Goal: Task Accomplishment & Management: Use online tool/utility

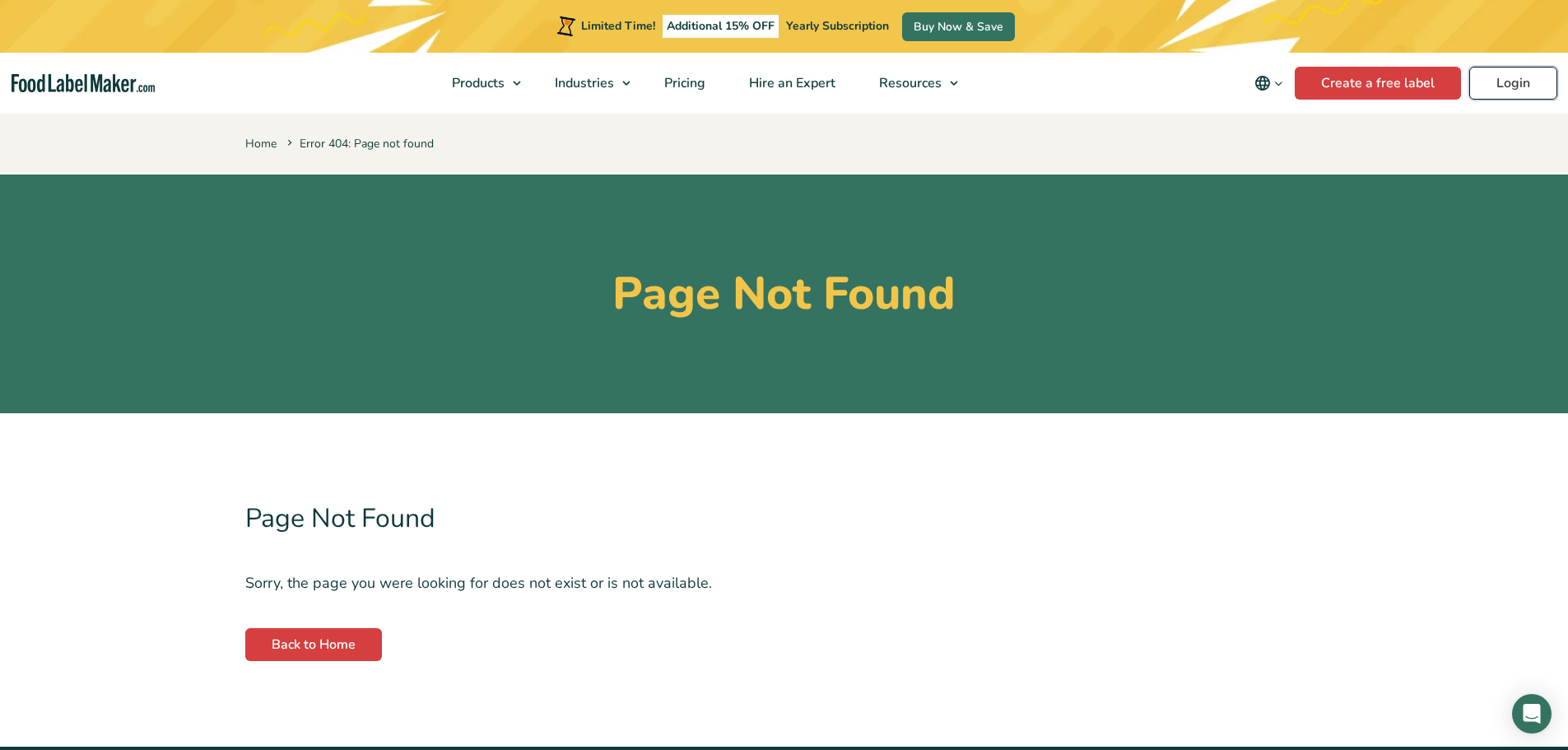
click at [1534, 86] on link "Login" at bounding box center [1514, 83] width 88 height 33
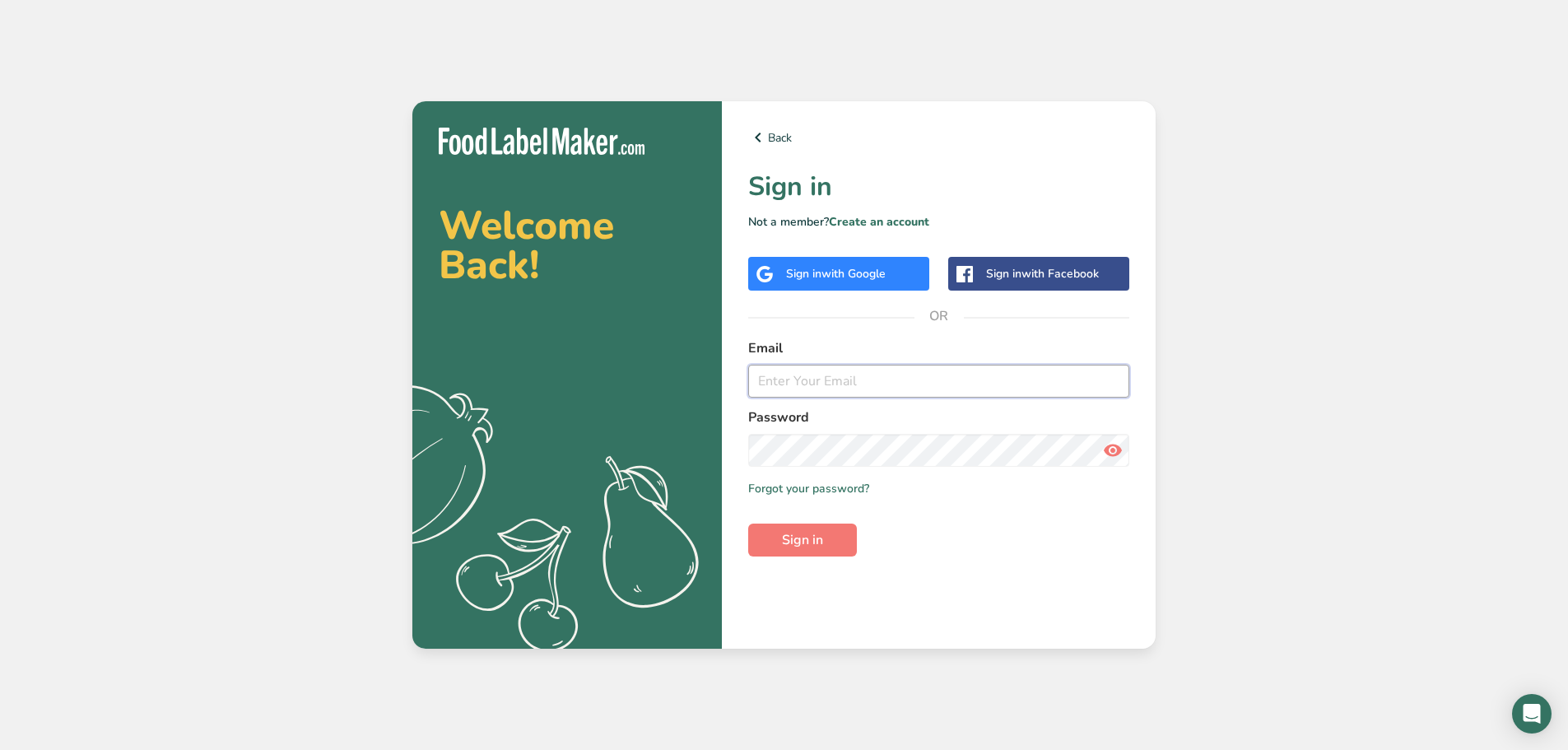
type input "[PERSON_NAME][EMAIL_ADDRESS][DOMAIN_NAME]"
drag, startPoint x: 792, startPoint y: 557, endPoint x: 801, endPoint y: 546, distance: 14.2
click at [794, 556] on div "Back Sign in Not a member? Create an account Sign in with Google Sign in with F…" at bounding box center [939, 375] width 434 height 547
click at [804, 540] on span "Sign in" at bounding box center [802, 540] width 41 height 20
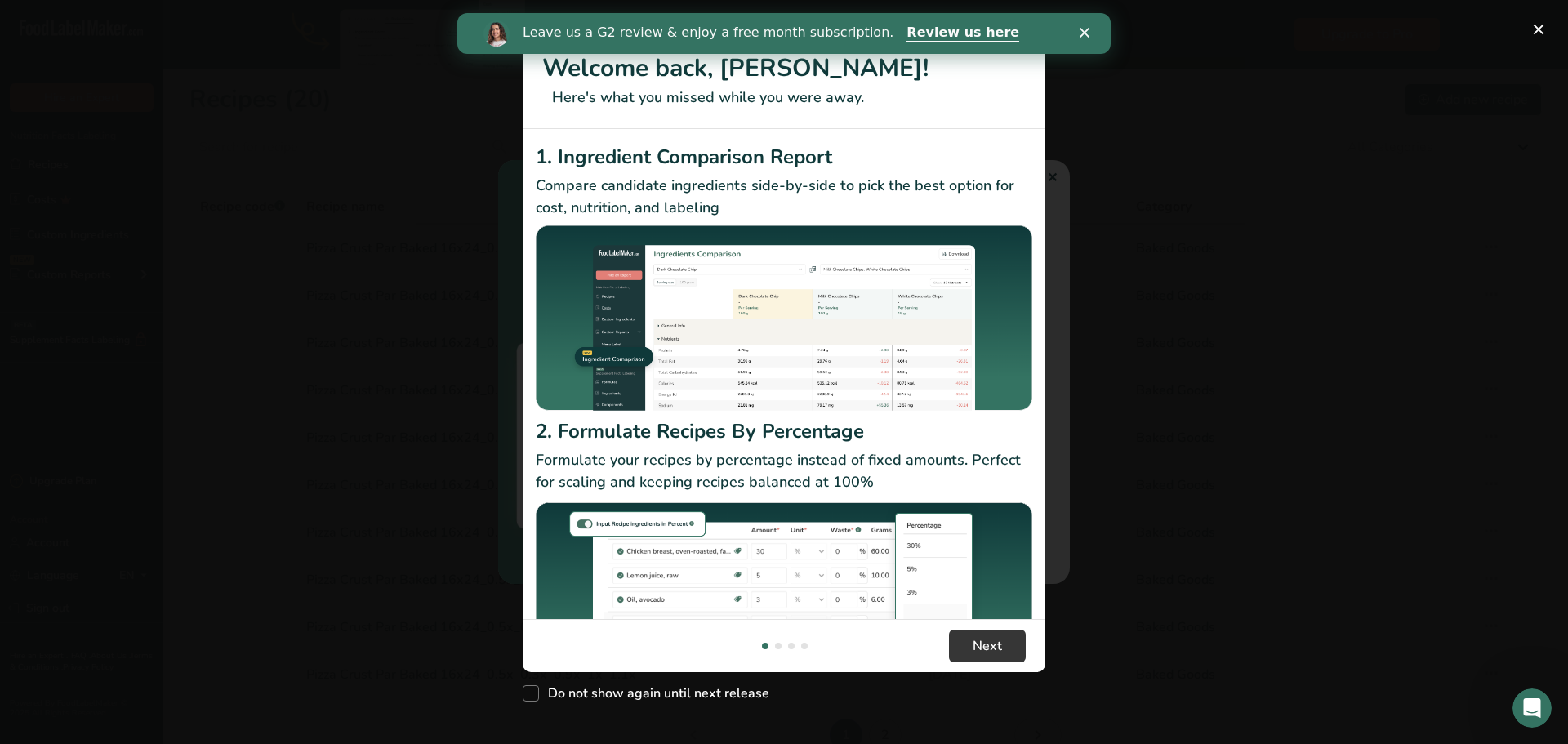
click at [1085, 30] on icon "Close" at bounding box center [1085, 33] width 10 height 10
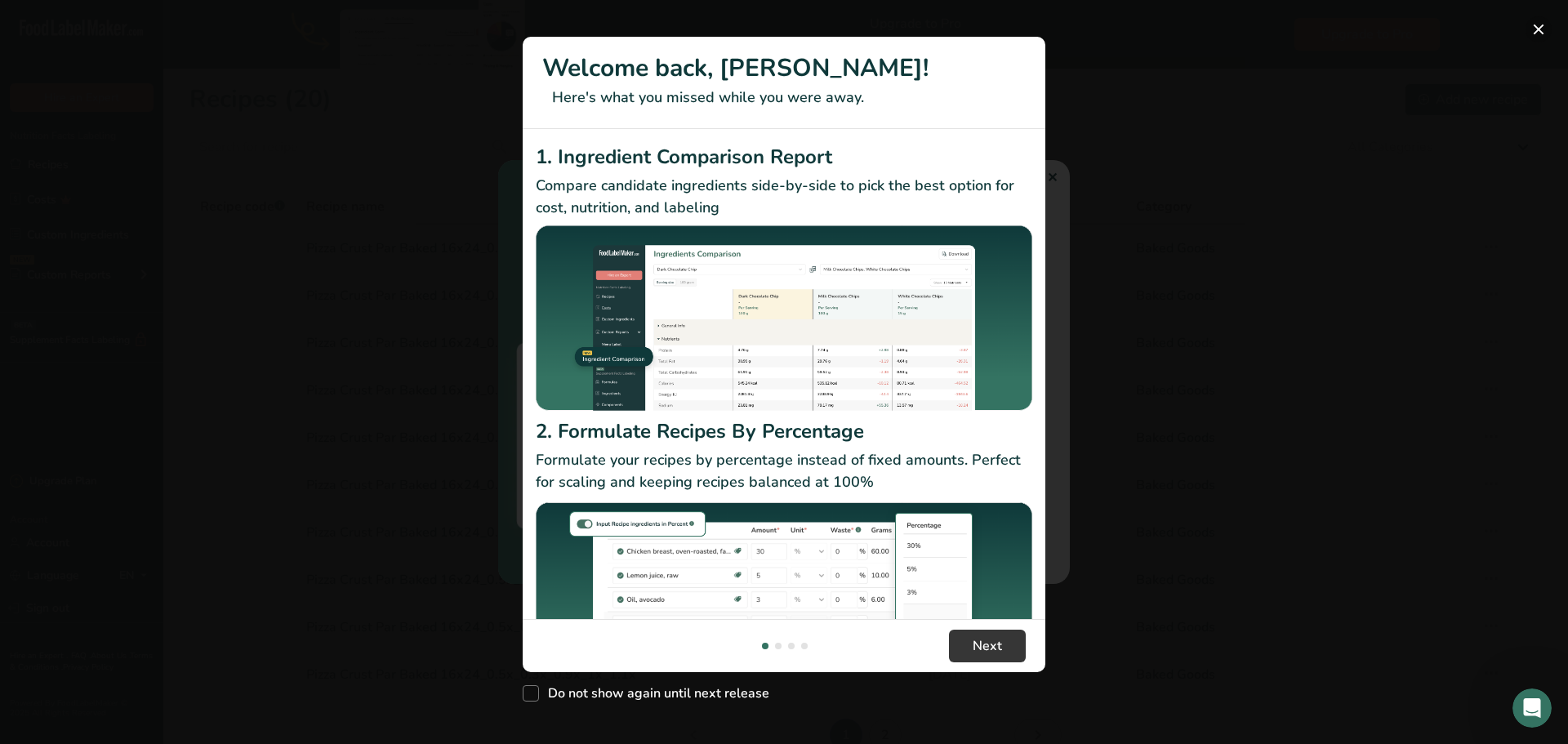
click at [1540, 26] on button "New Features" at bounding box center [1539, 30] width 26 height 26
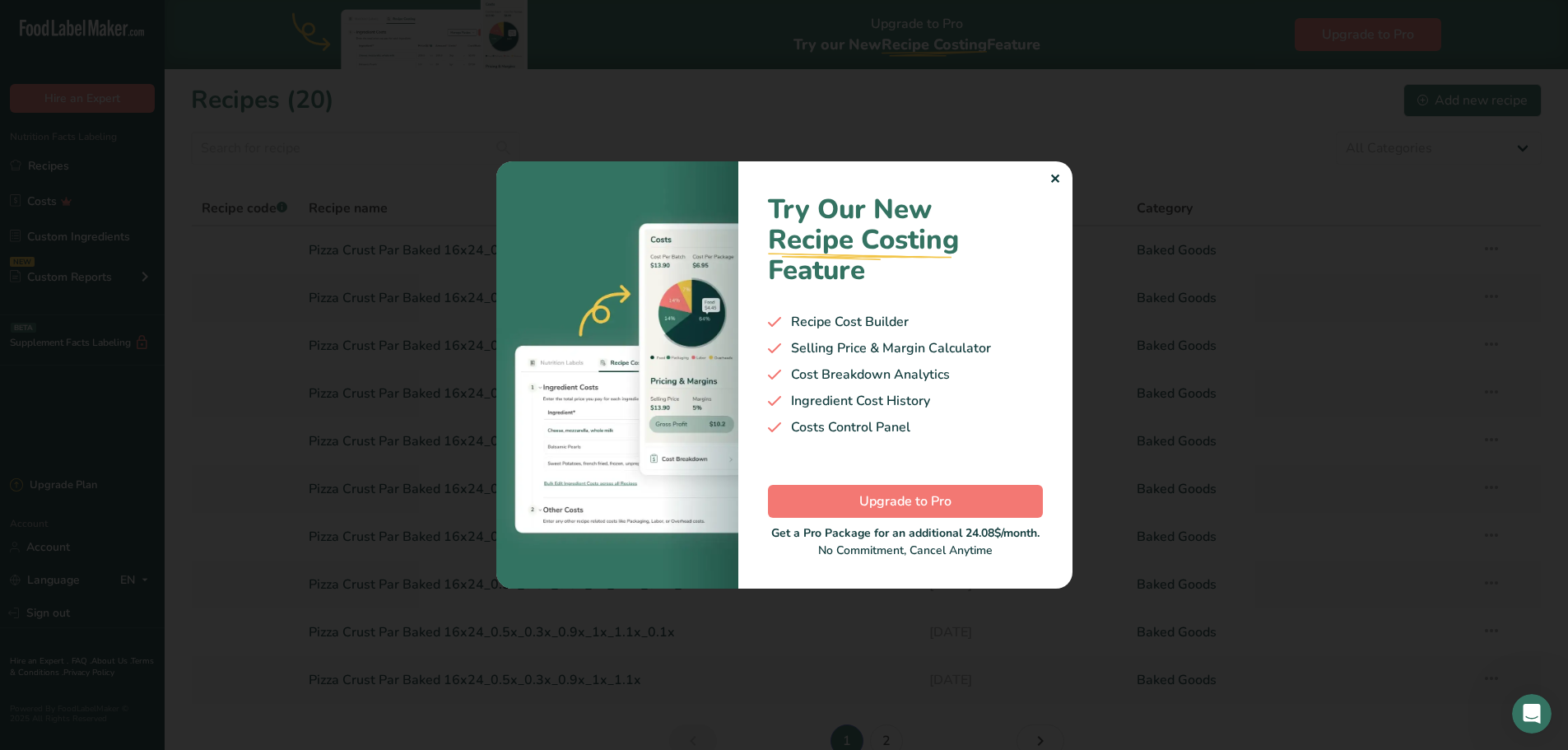
click at [1057, 177] on div "✕" at bounding box center [1055, 179] width 11 height 20
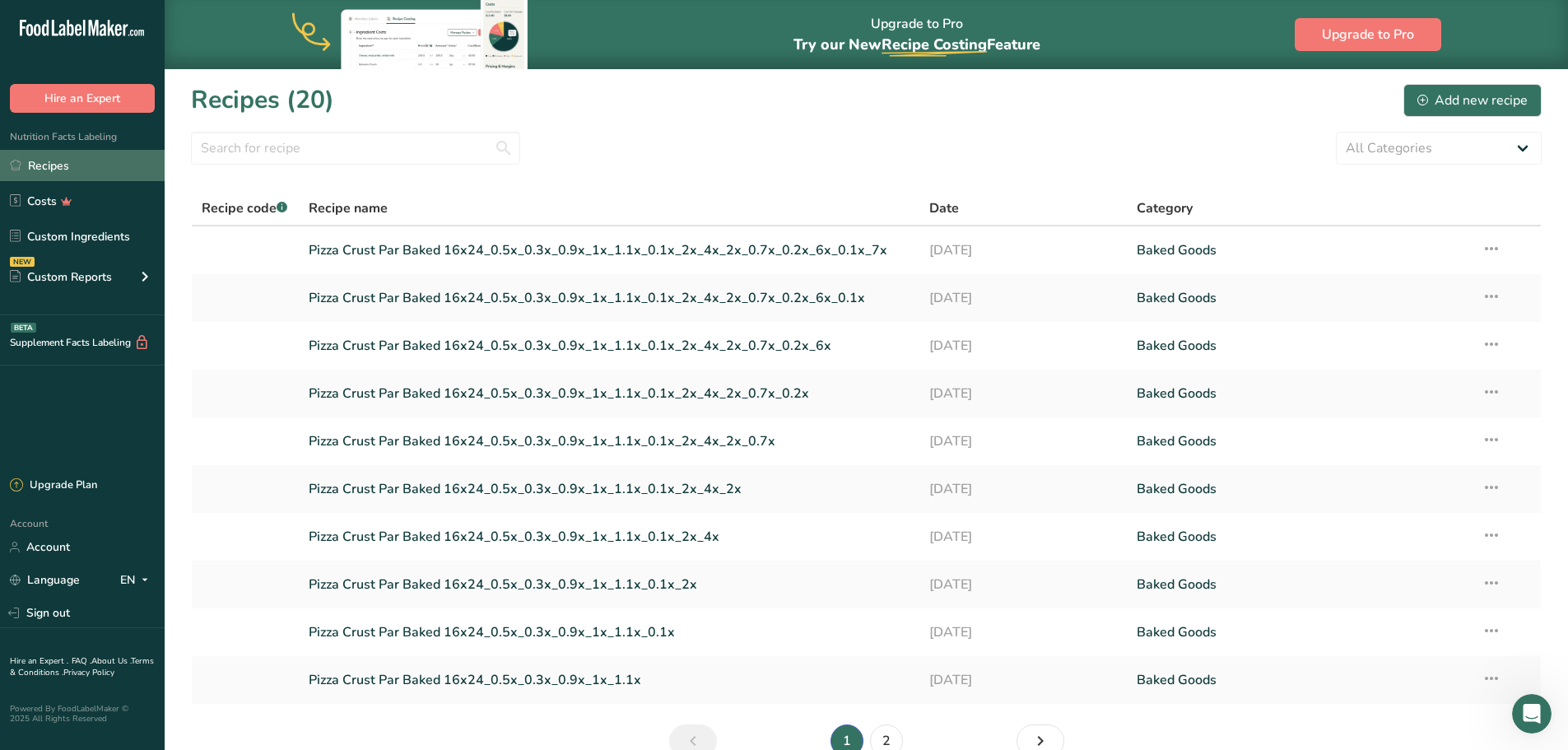
click at [65, 162] on link "Recipes" at bounding box center [82, 165] width 164 height 31
click at [663, 247] on link "Pizza Crust Par Baked 16x24_0.5x_0.3x_0.9x_1x_1.1x_0.1x_2x_4x_2x_0.7x_0.2x_6x_0…" at bounding box center [609, 249] width 602 height 34
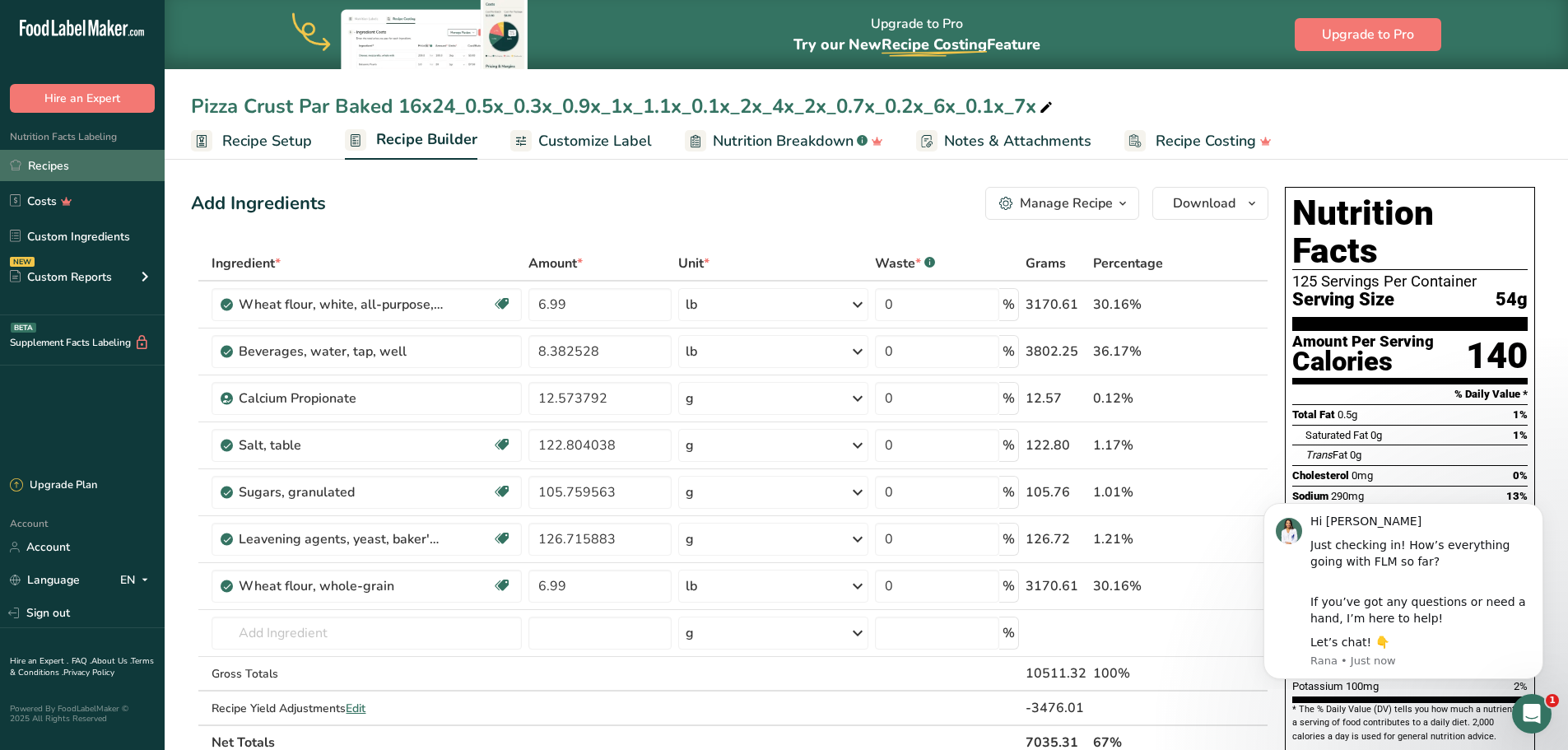
click at [87, 171] on link "Recipes" at bounding box center [82, 165] width 164 height 31
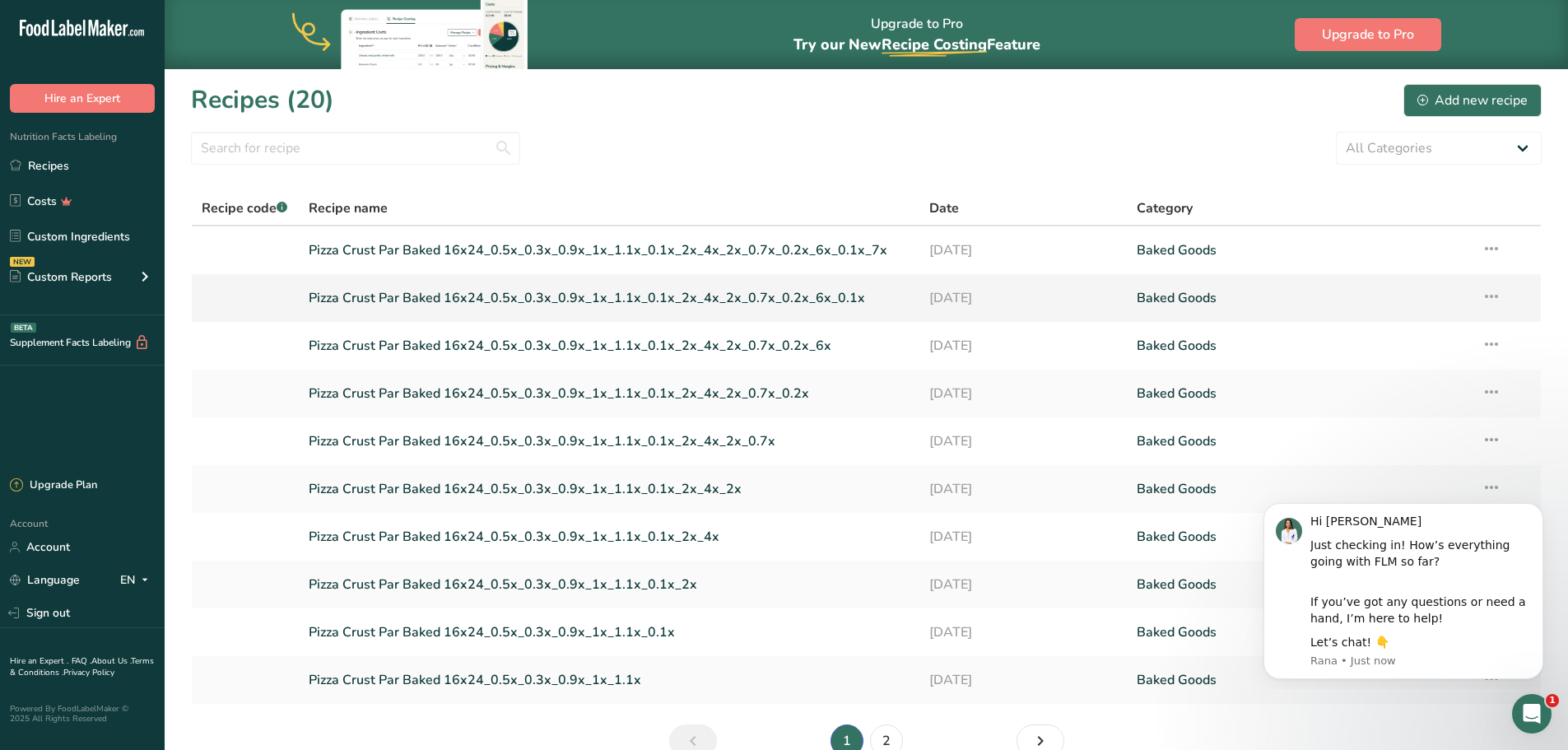
click at [521, 300] on link "Pizza Crust Par Baked 16x24_0.5x_0.3x_0.9x_1x_1.1x_0.1x_2x_4x_2x_0.7x_0.2x_6x_0…" at bounding box center [609, 297] width 602 height 34
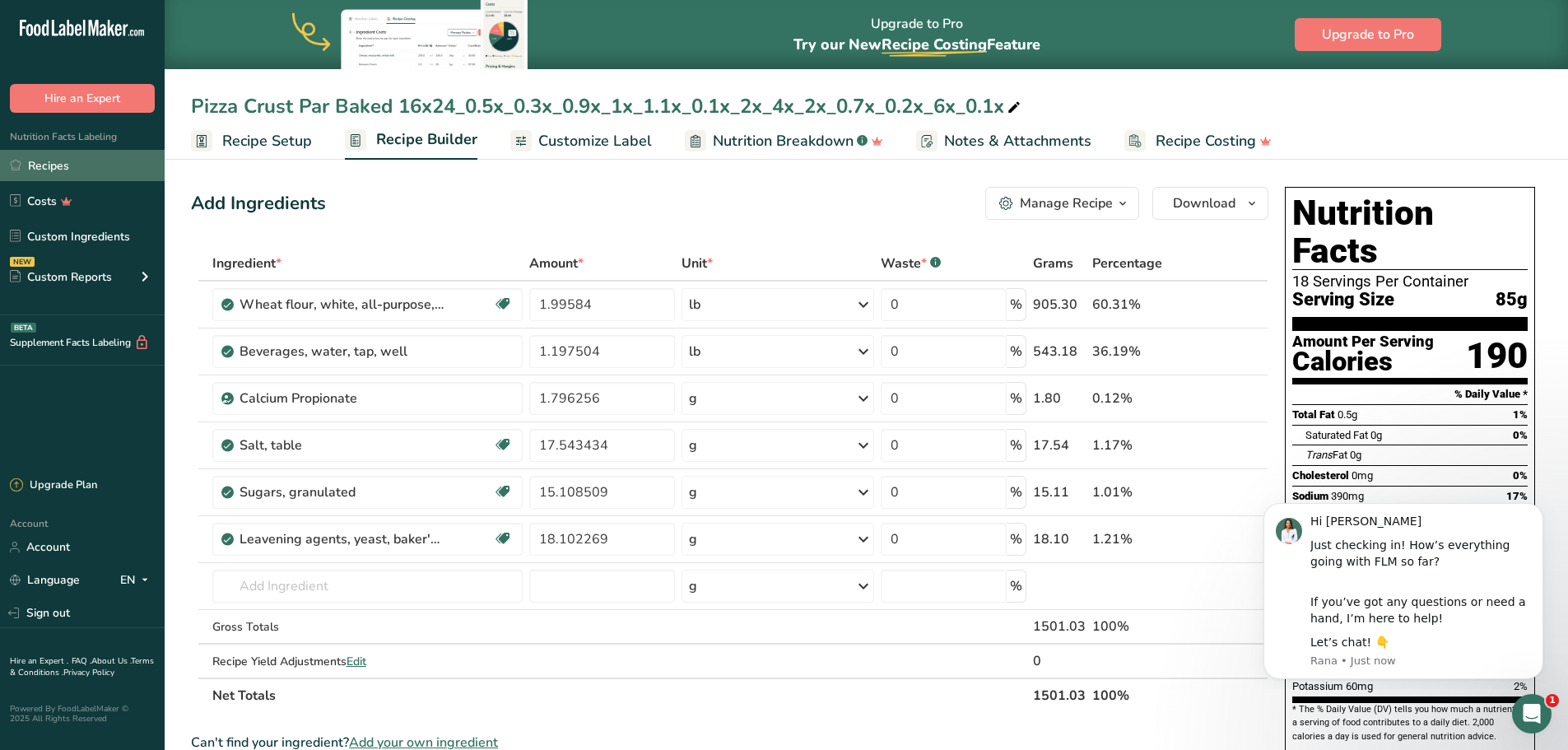
click at [66, 166] on link "Recipes" at bounding box center [82, 165] width 164 height 31
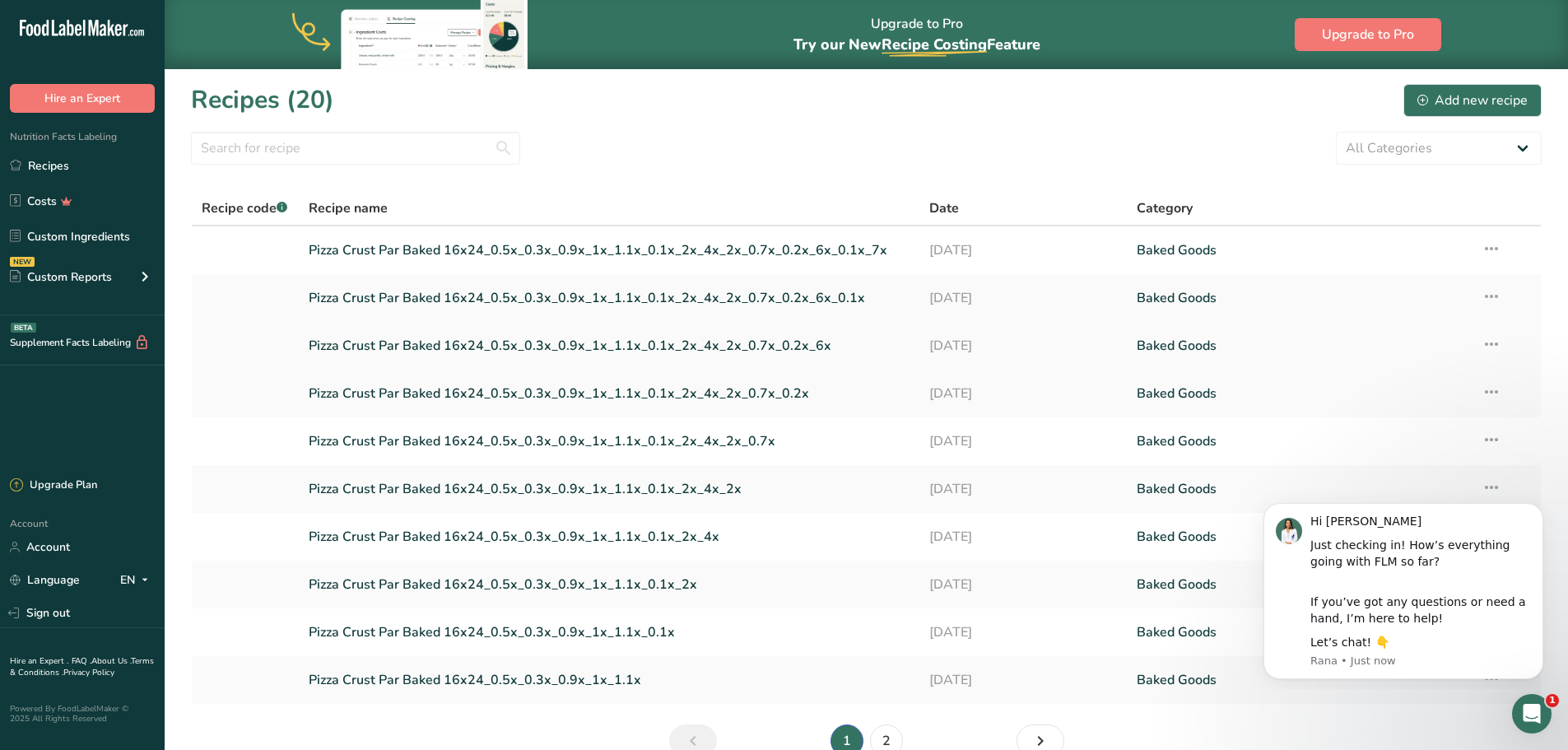
click at [602, 335] on link "Pizza Crust Par Baked 16x24_0.5x_0.3x_0.9x_1x_1.1x_0.1x_2x_4x_2x_0.7x_0.2x_6x" at bounding box center [609, 345] width 602 height 34
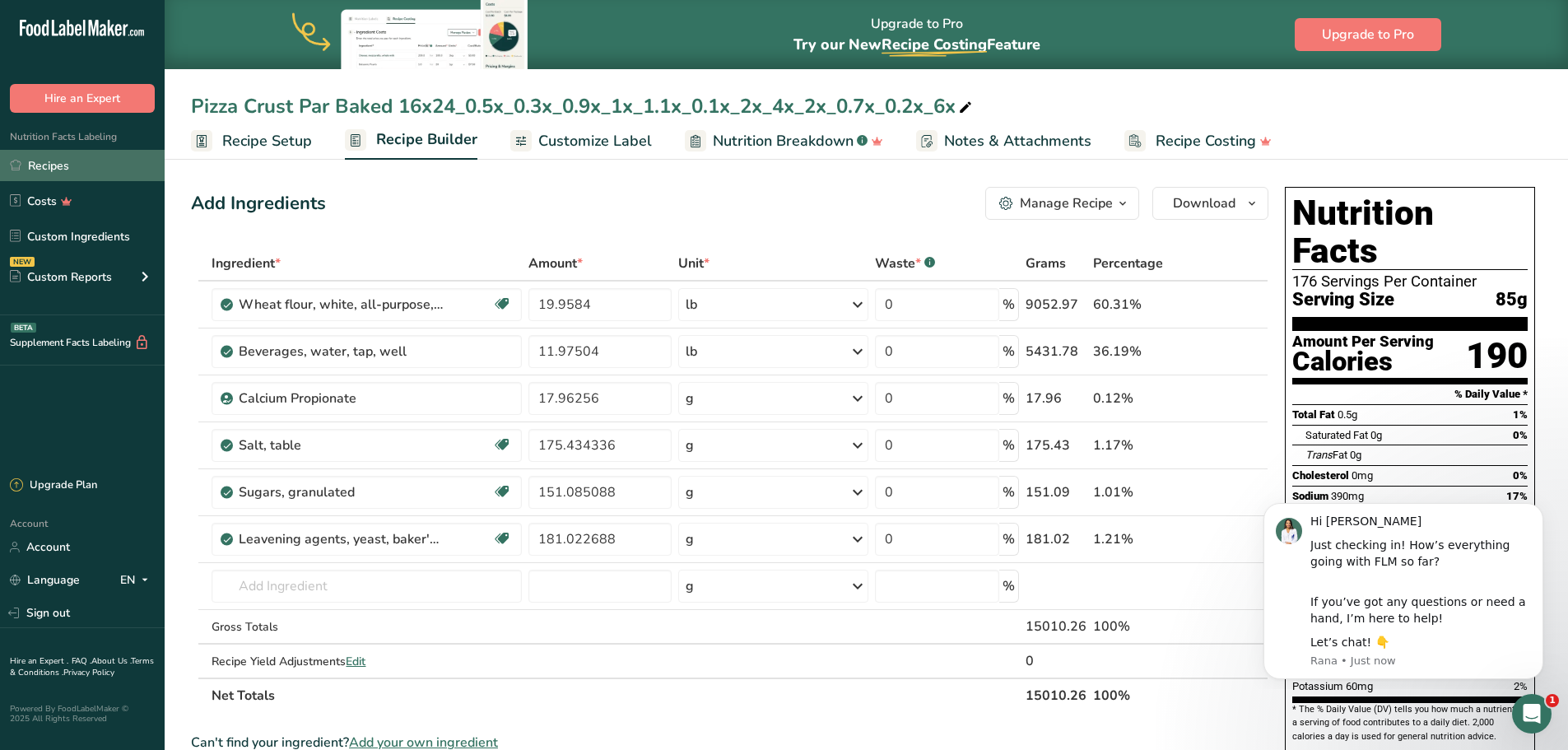
click at [64, 157] on link "Recipes" at bounding box center [82, 165] width 164 height 31
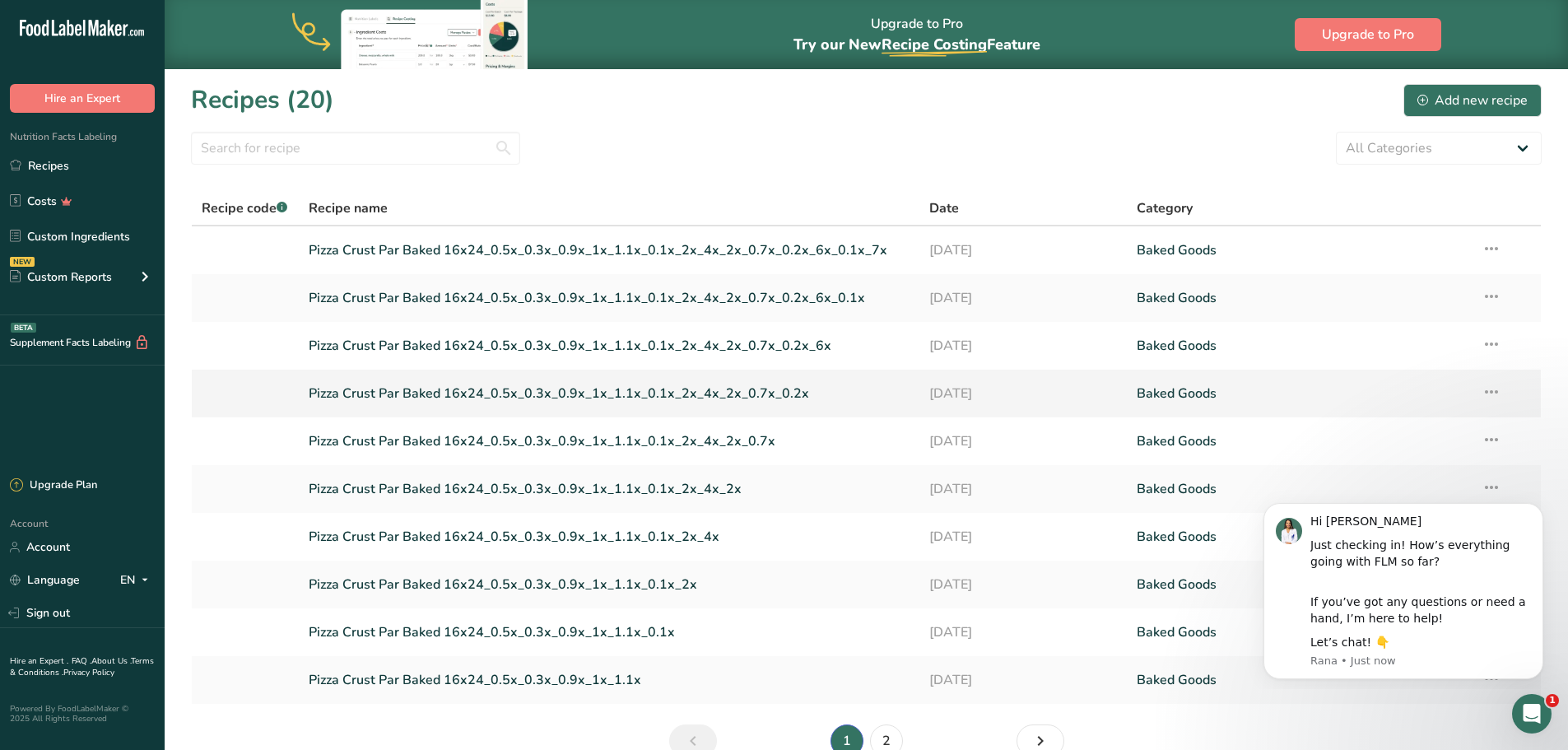
click at [540, 393] on link "Pizza Crust Par Baked 16x24_0.5x_0.3x_0.9x_1x_1.1x_0.1x_2x_4x_2x_0.7x_0.2x" at bounding box center [609, 393] width 602 height 34
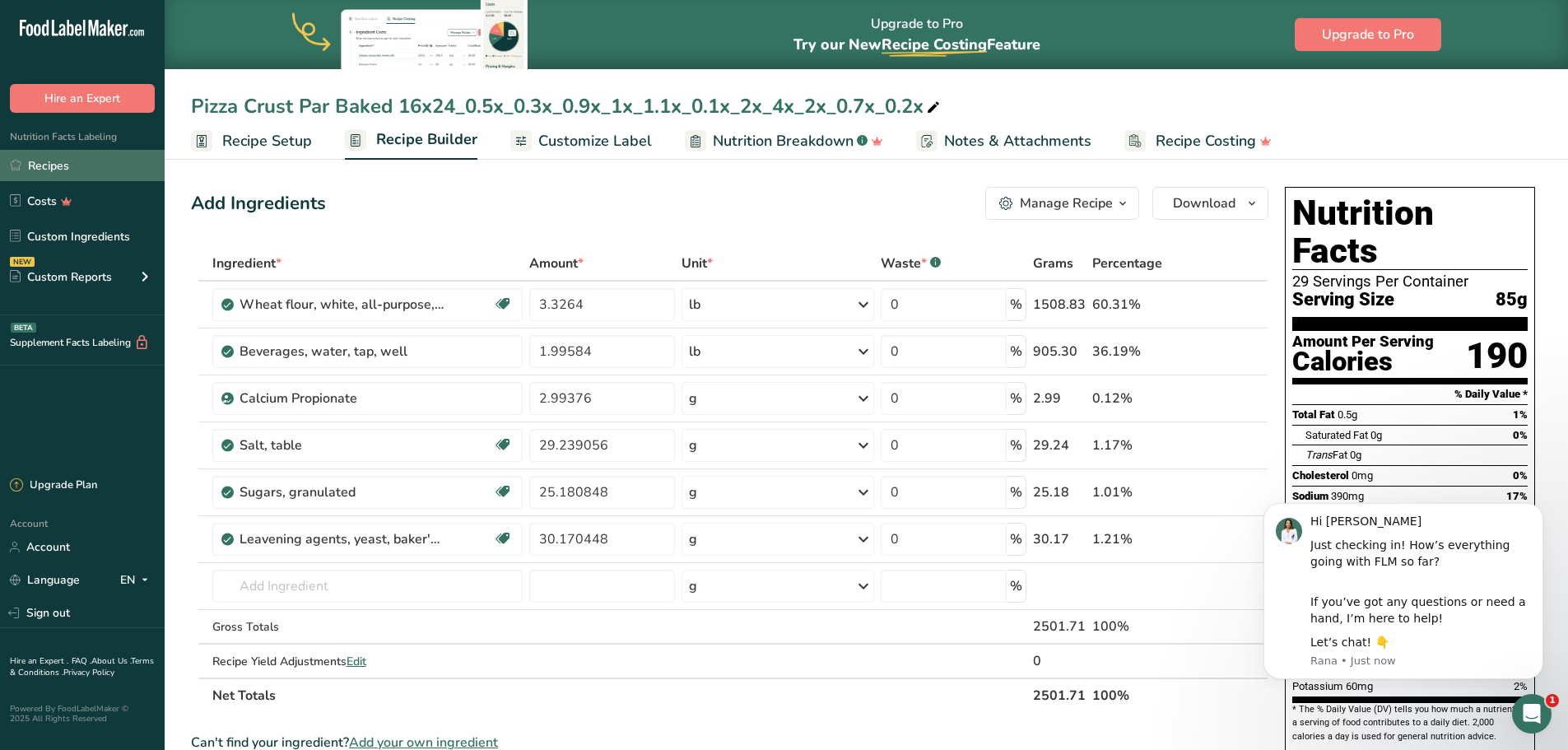
click at [53, 159] on link "Recipes" at bounding box center [82, 165] width 164 height 31
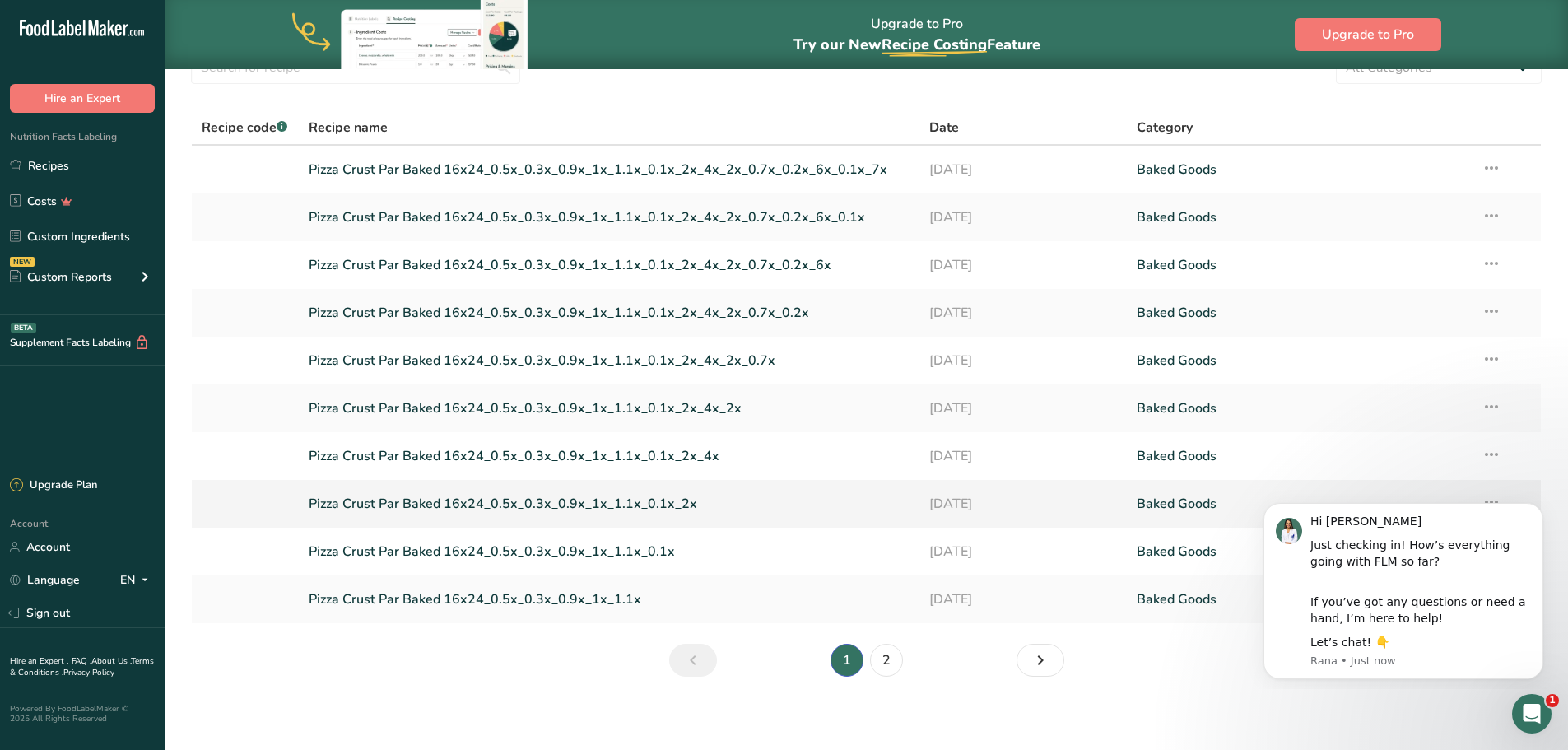
scroll to position [87, 0]
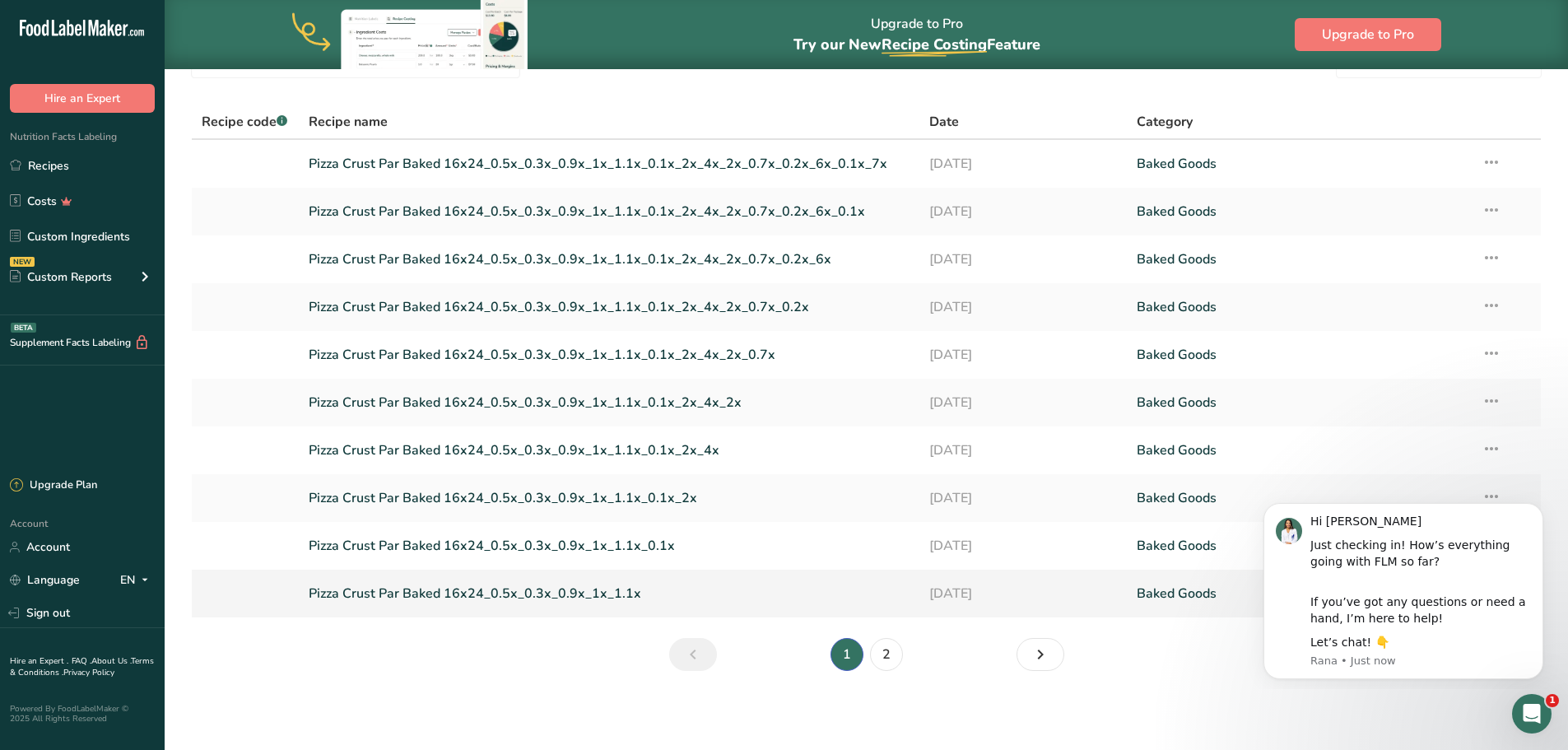
click at [482, 597] on link "Pizza Crust Par Baked 16x24_0.5x_0.3x_0.9x_1x_1.1x" at bounding box center [609, 592] width 602 height 34
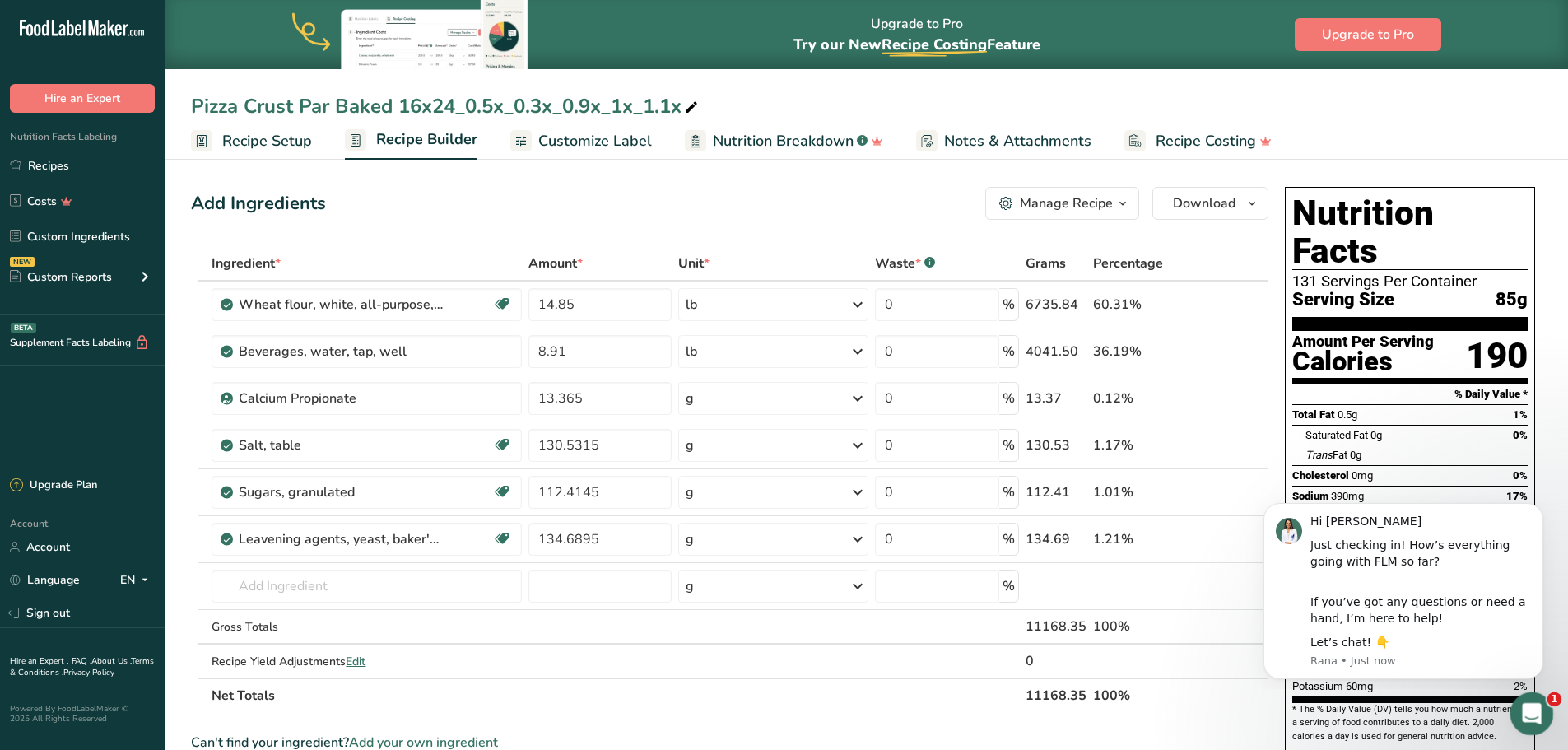
drag, startPoint x: 1530, startPoint y: 712, endPoint x: 1722, endPoint y: 889, distance: 261.1
click at [1530, 712] on icon "Open Intercom Messenger" at bounding box center [1530, 711] width 28 height 28
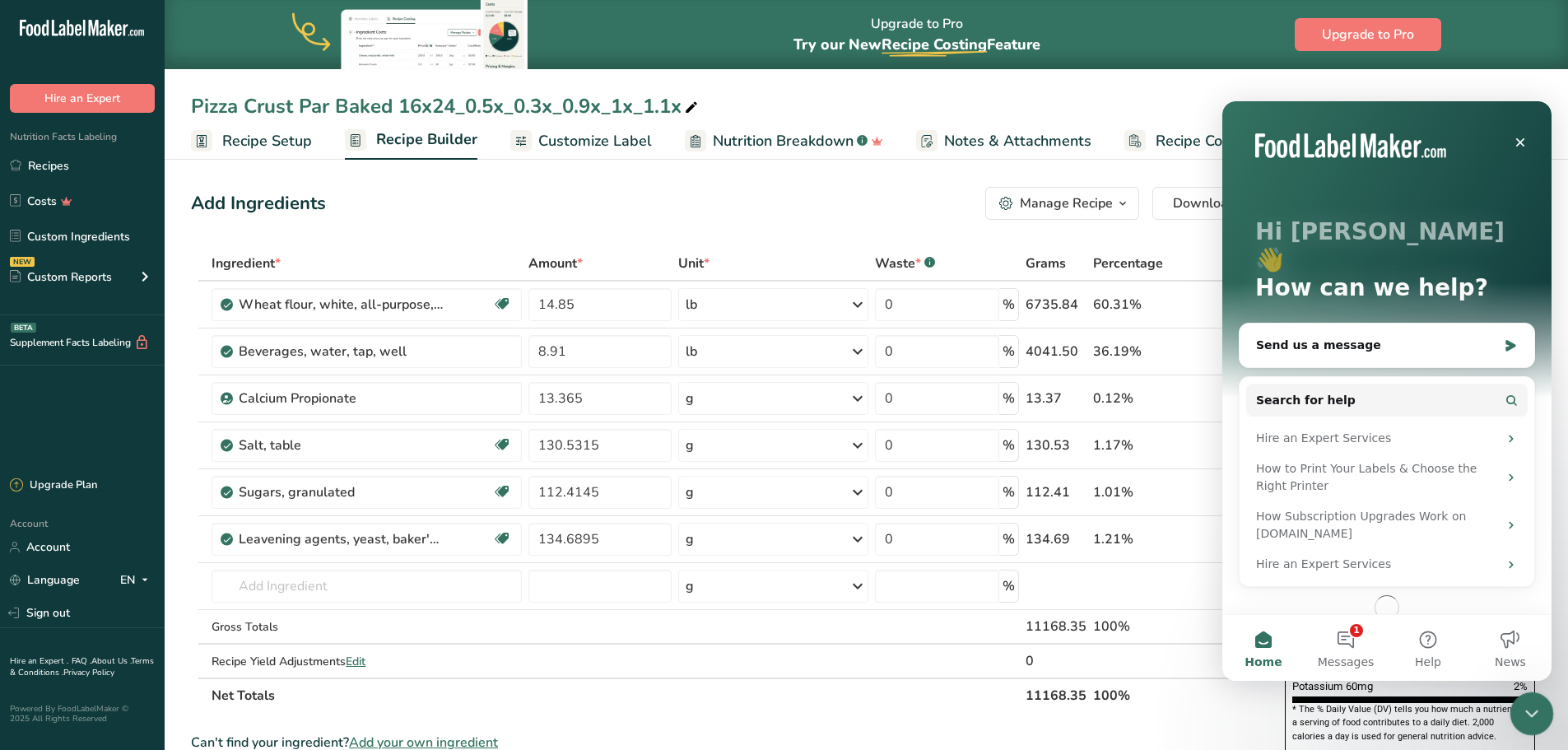
click at [1530, 712] on icon "Close Intercom Messenger" at bounding box center [1530, 711] width 12 height 7
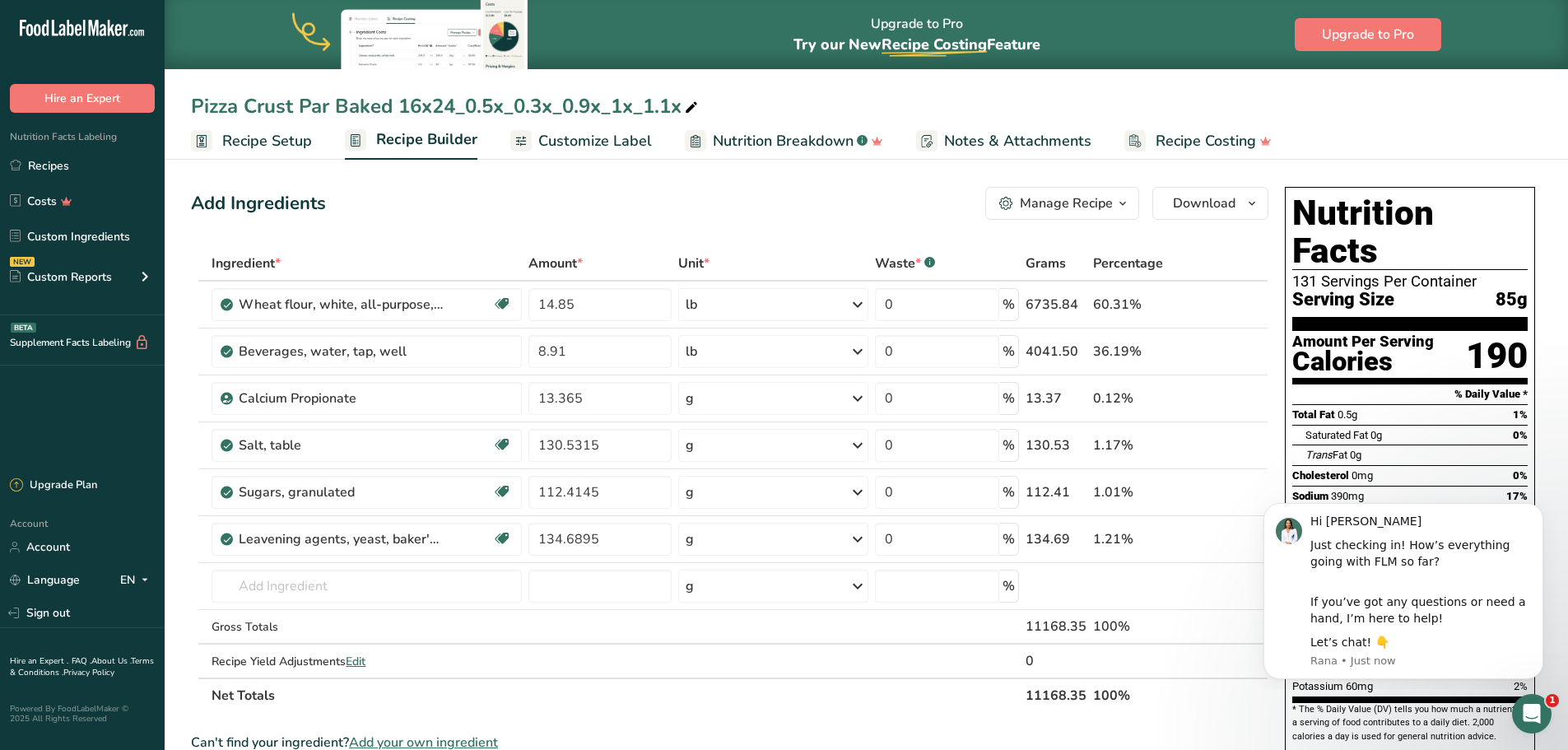
click at [1526, 139] on ul "Recipe Setup Recipe Builder Customize Label Nutrition Breakdown .a-a{fill:#3473…" at bounding box center [866, 140] width 1404 height 38
click at [1536, 173] on section "Add Ingredients Manage Recipe Delete Recipe Duplicate Recipe Scale Recipe Save …" at bounding box center [866, 715] width 1404 height 1123
click at [1550, 262] on section "Add Ingredients Manage Recipe Delete Recipe Duplicate Recipe Scale Recipe Save …" at bounding box center [866, 715] width 1404 height 1123
click at [1531, 707] on icon "Open Intercom Messenger" at bounding box center [1530, 711] width 12 height 13
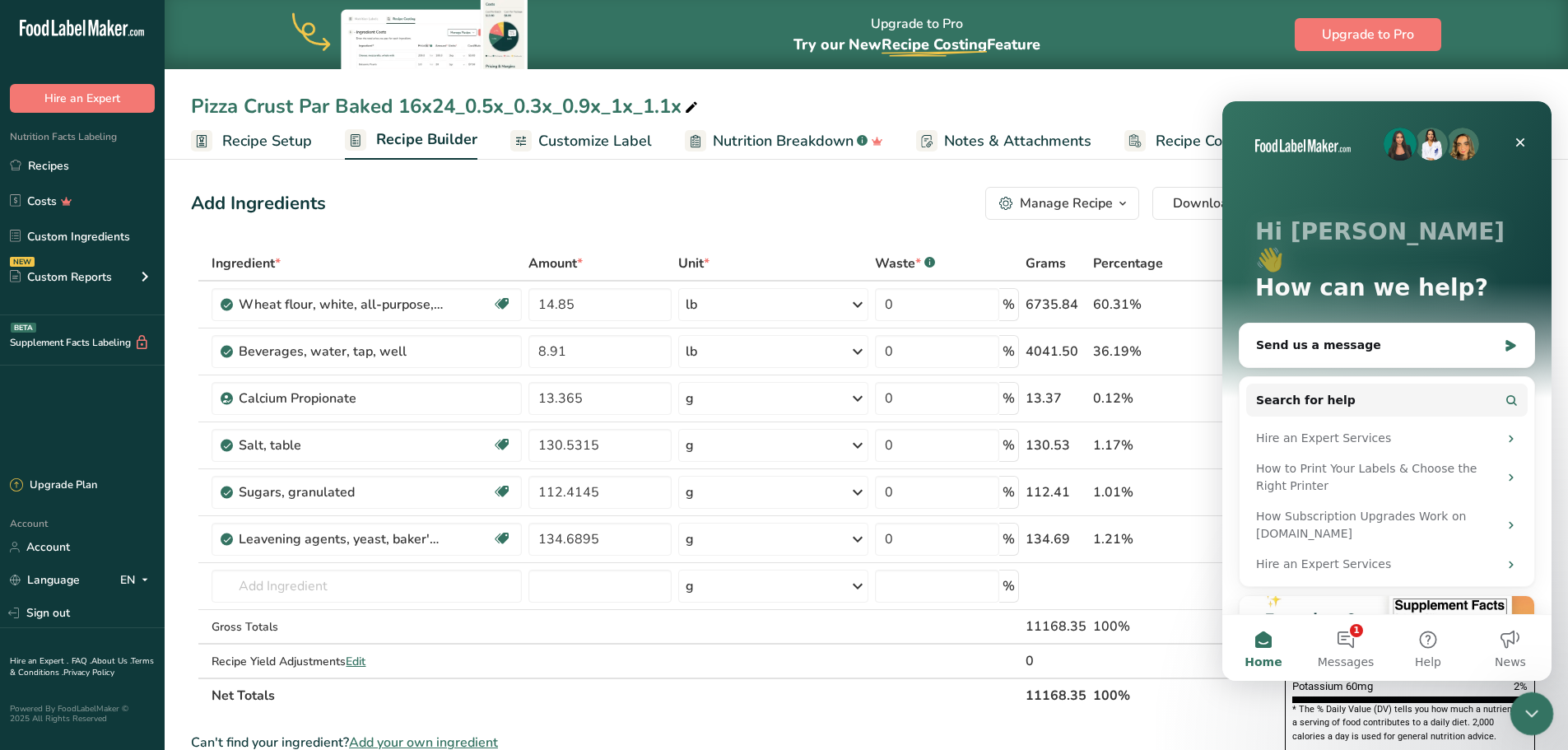
click at [1531, 707] on icon "Close Intercom Messenger" at bounding box center [1530, 711] width 20 height 20
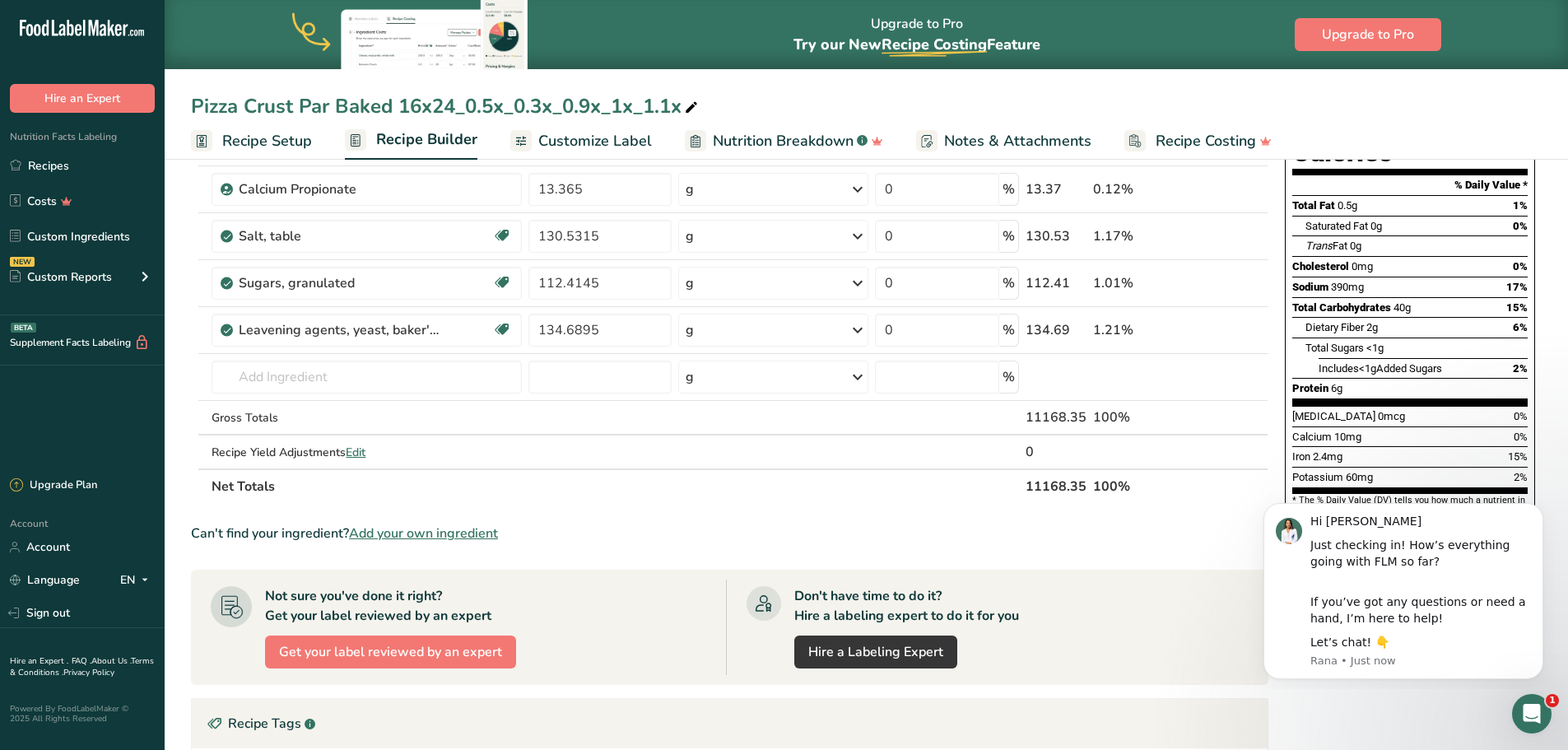
scroll to position [111, 0]
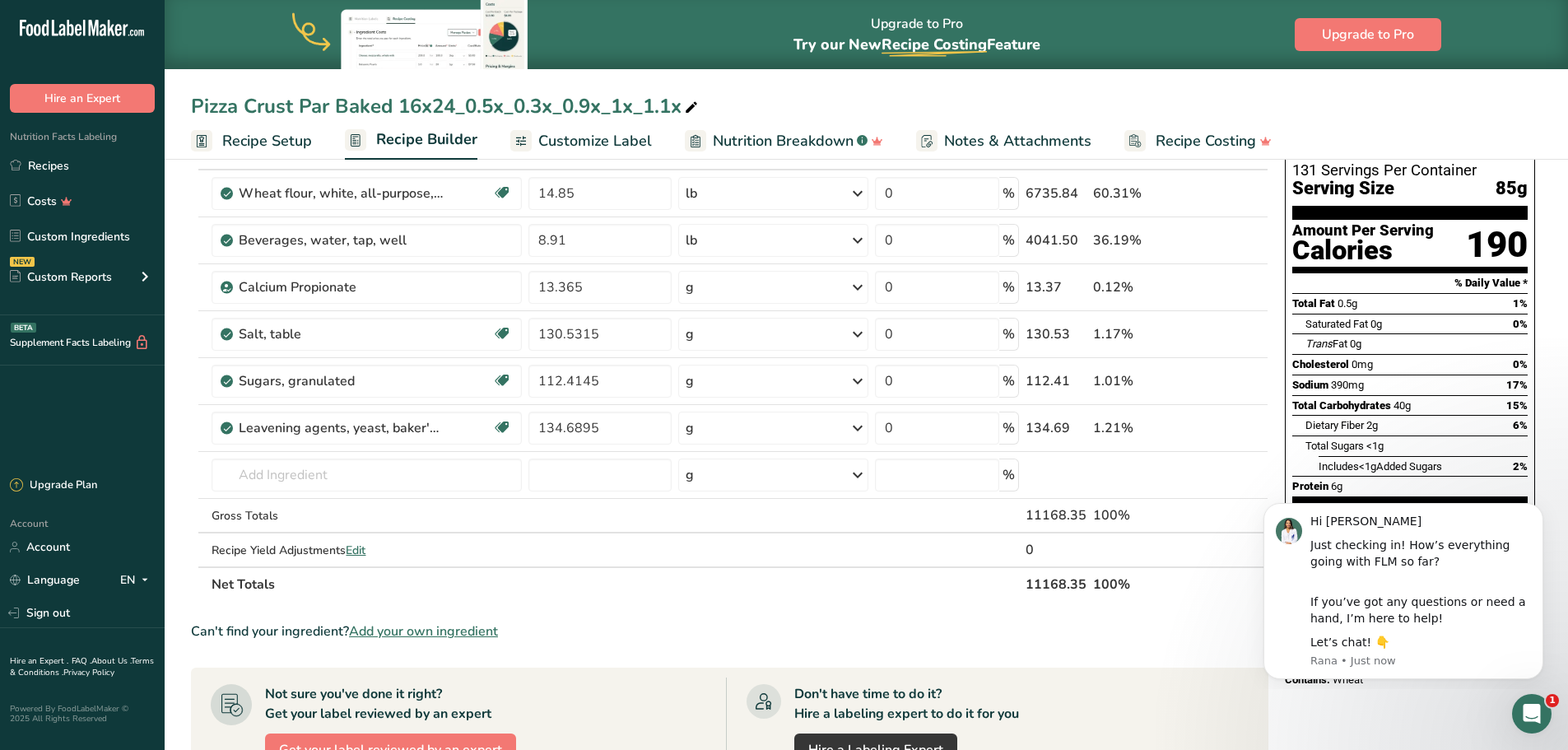
click at [1276, 337] on div "Add Ingredients Manage Recipe Delete Recipe Duplicate Recipe Scale Recipe Save …" at bounding box center [734, 604] width 1087 height 1070
click at [1538, 506] on icon "Dismiss notification" at bounding box center [1539, 507] width 9 height 9
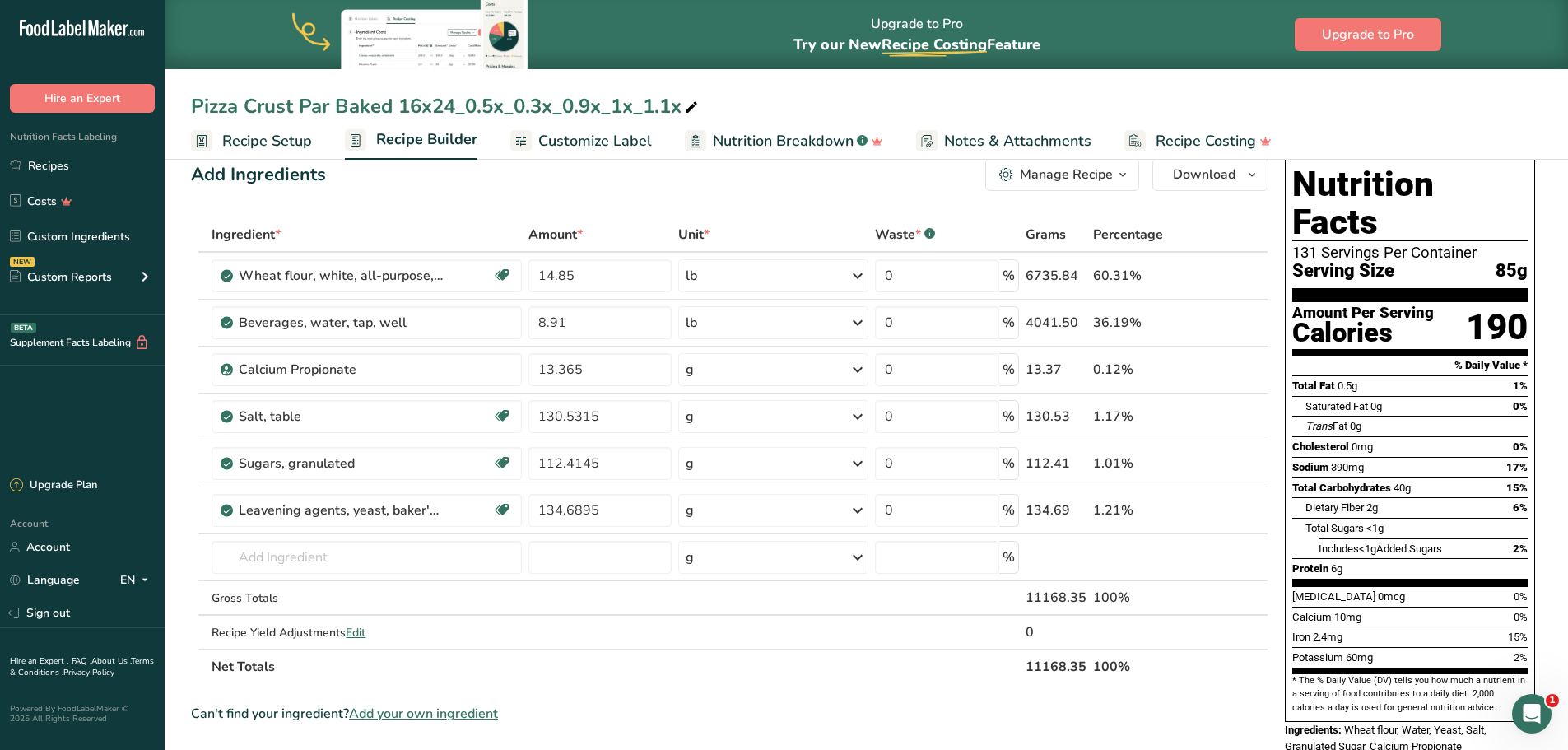
scroll to position [0, 0]
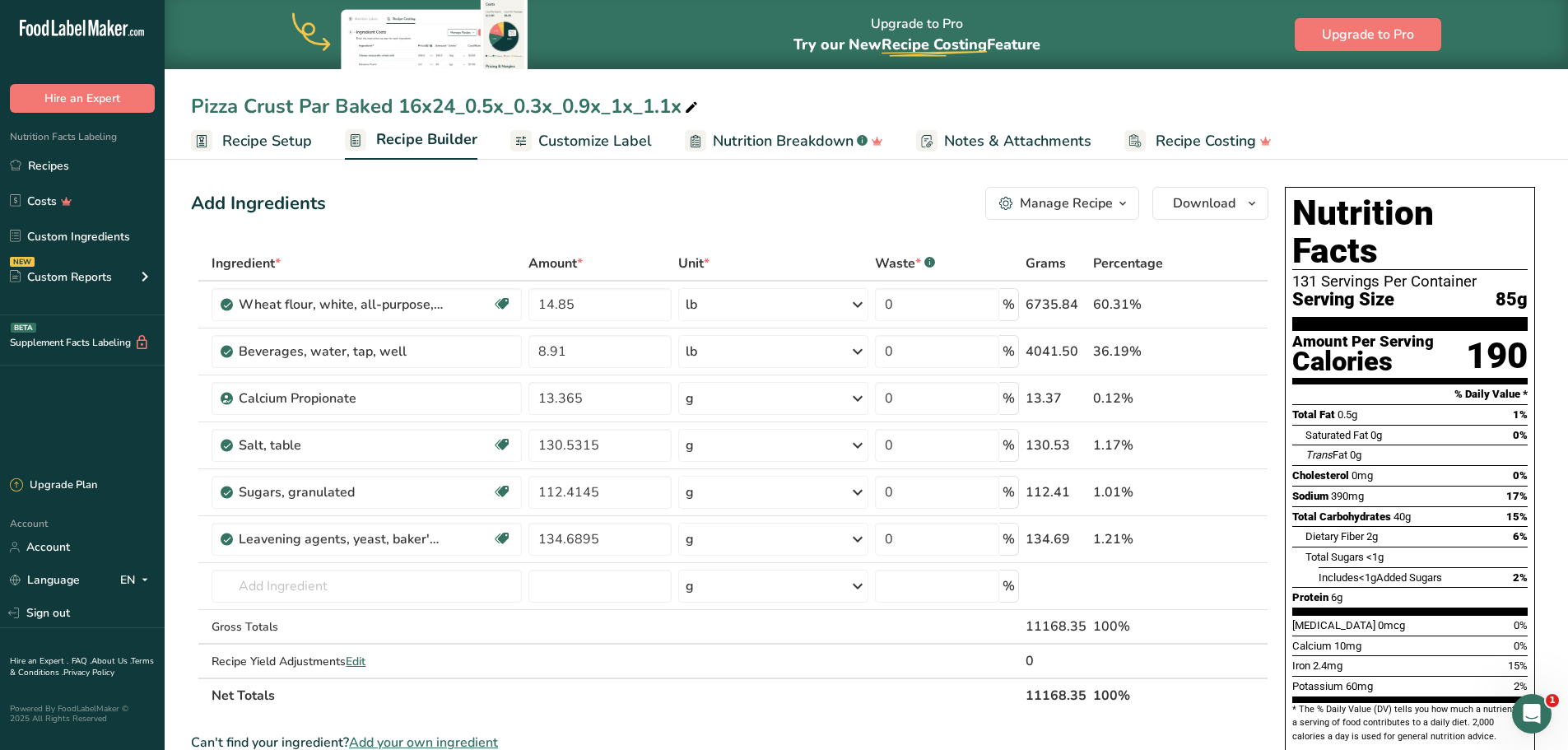
click at [1087, 202] on div "Manage Recipe" at bounding box center [1066, 204] width 93 height 20
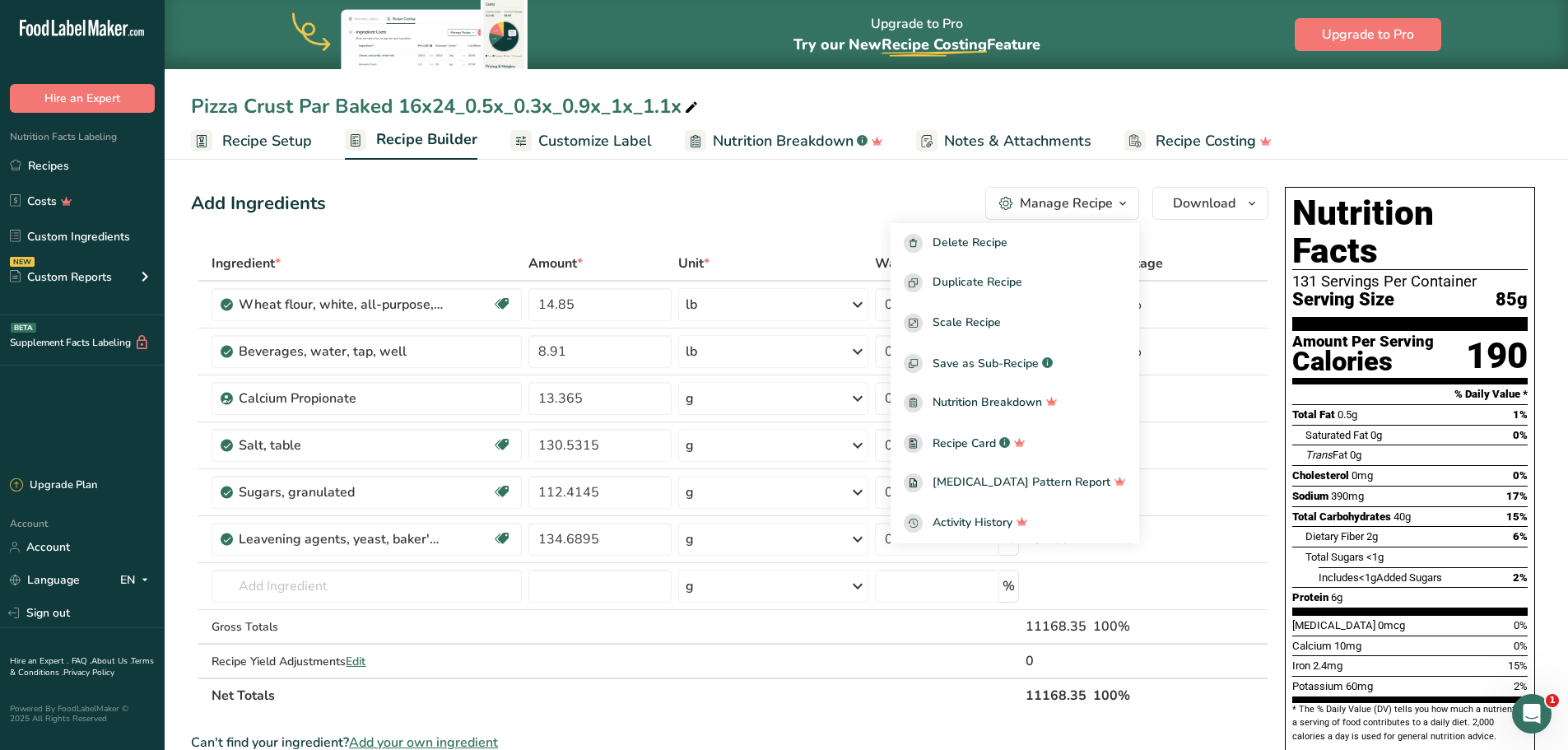
click at [1087, 202] on div "Manage Recipe" at bounding box center [1066, 204] width 93 height 20
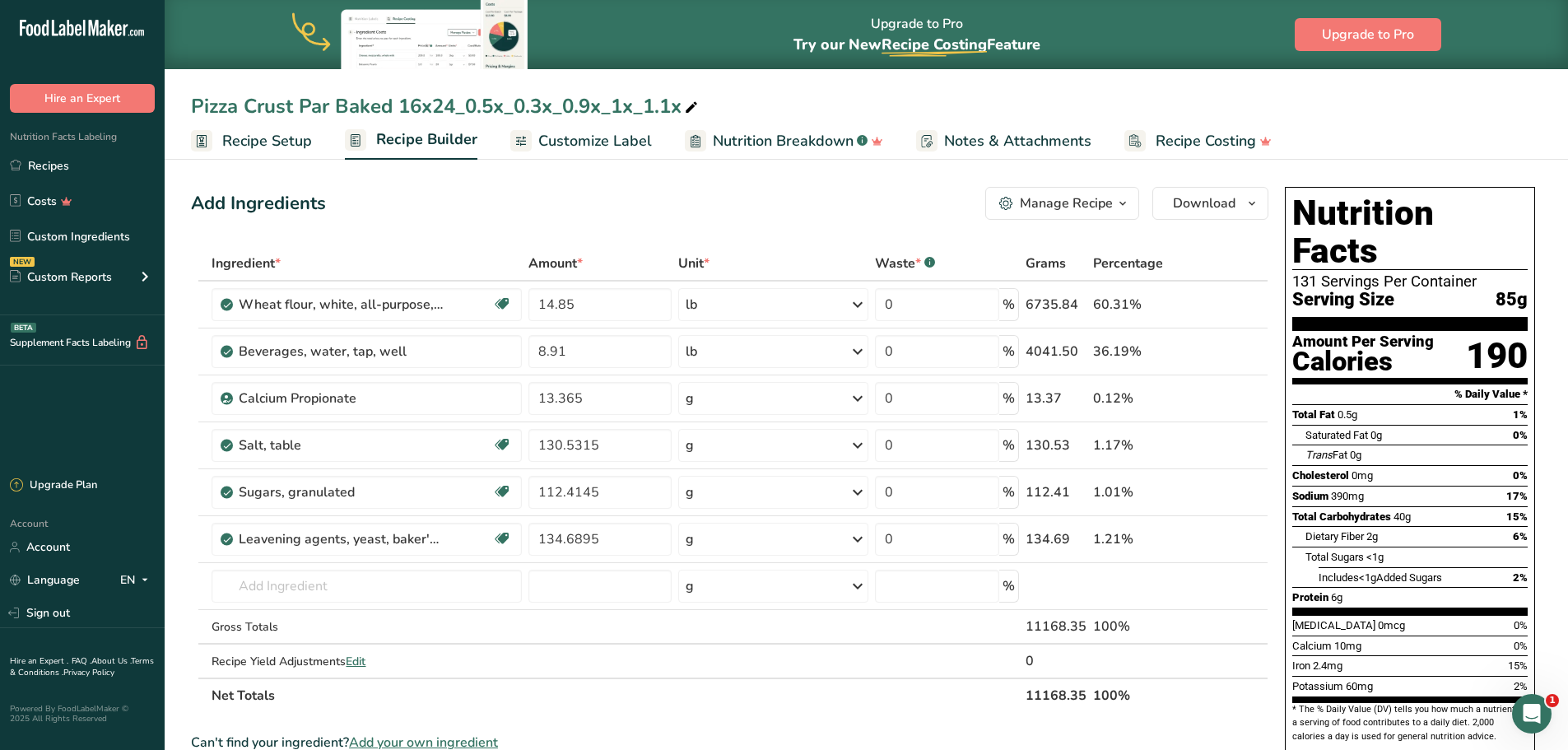
click at [1053, 206] on div "Manage Recipe" at bounding box center [1066, 204] width 93 height 20
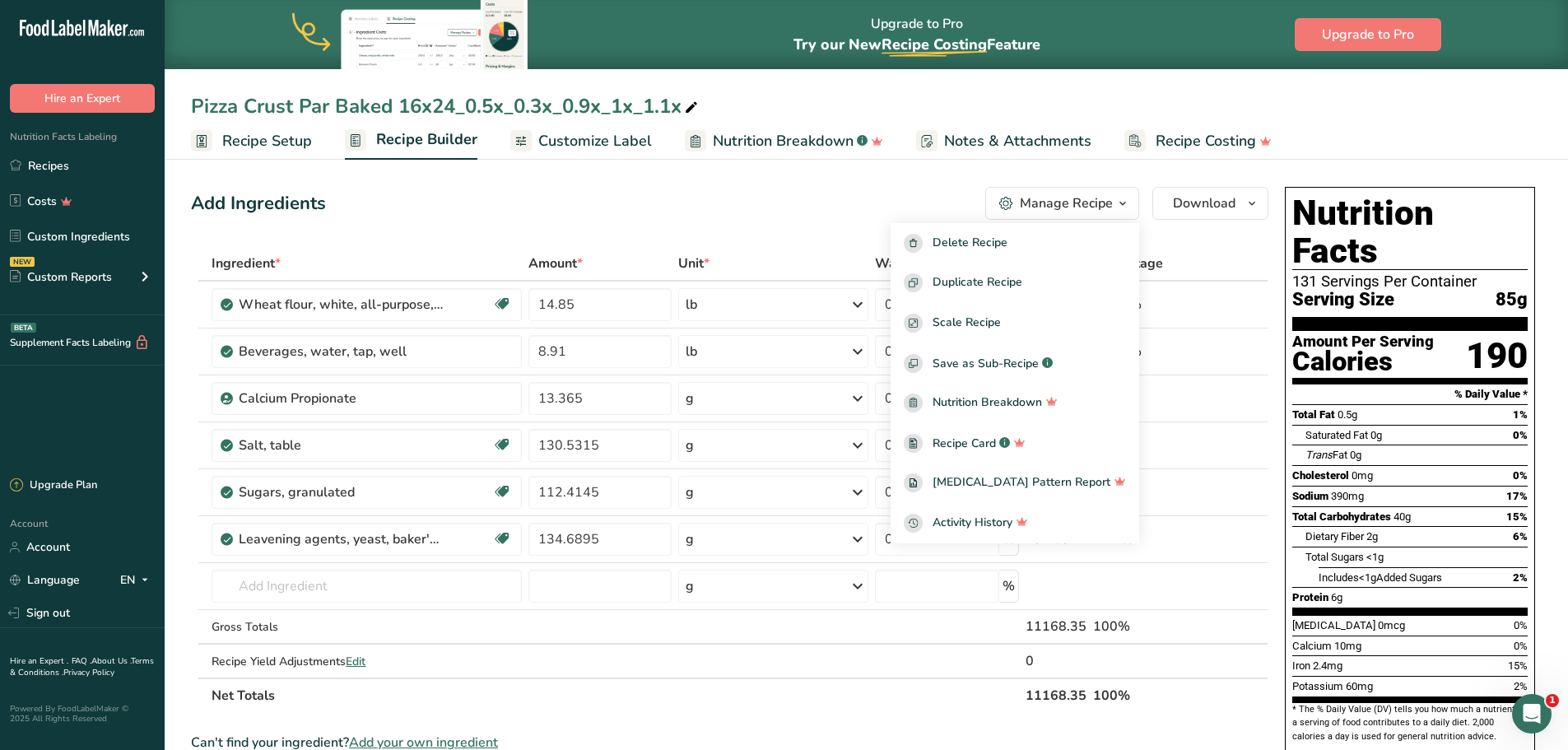
click at [252, 137] on span "Recipe Setup" at bounding box center [267, 141] width 90 height 23
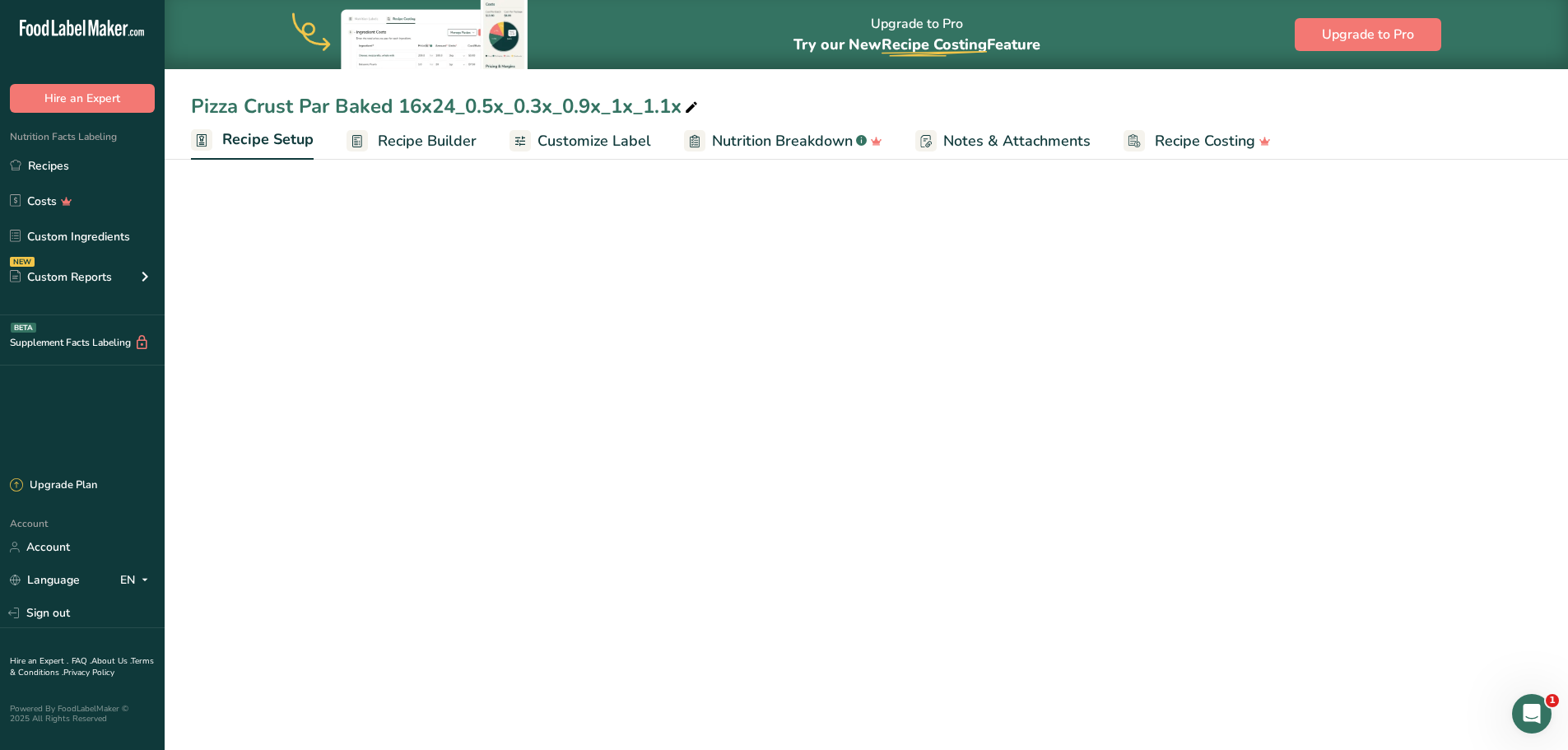
select select "5"
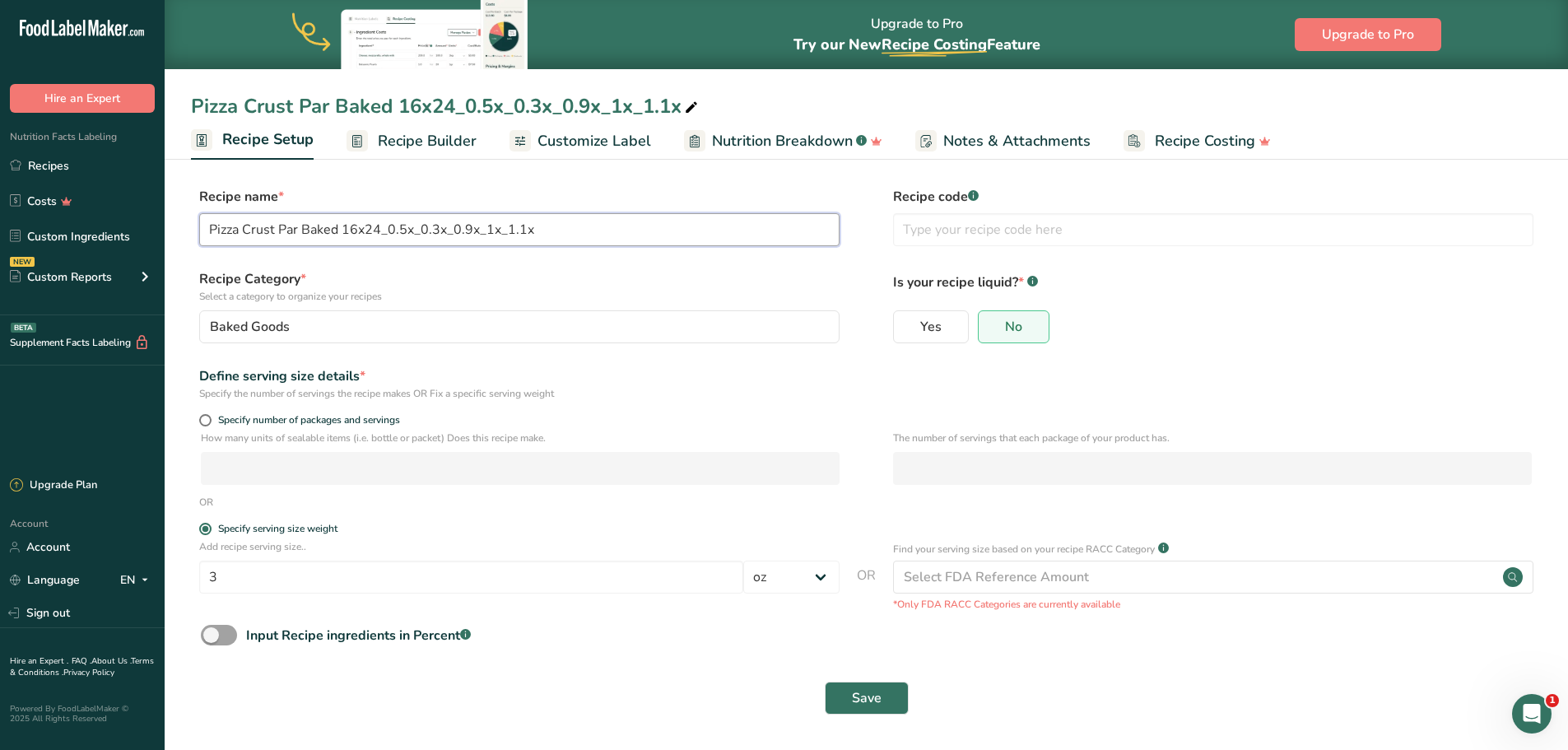
drag, startPoint x: 626, startPoint y: 234, endPoint x: 376, endPoint y: 268, distance: 252.3
click at [376, 268] on form "Recipe name * Pizza Crust Par Baked 16x24_0.5x_0.3x_0.9x_1x_1.1x Recipe code .a…" at bounding box center [866, 456] width 1351 height 537
type input "Pizza Crust Par Baked 16x24 shells"
click at [800, 590] on select "Grams kg mg mcg lb oz l mL fl oz tbsp tsp cup qt gallon" at bounding box center [791, 576] width 96 height 33
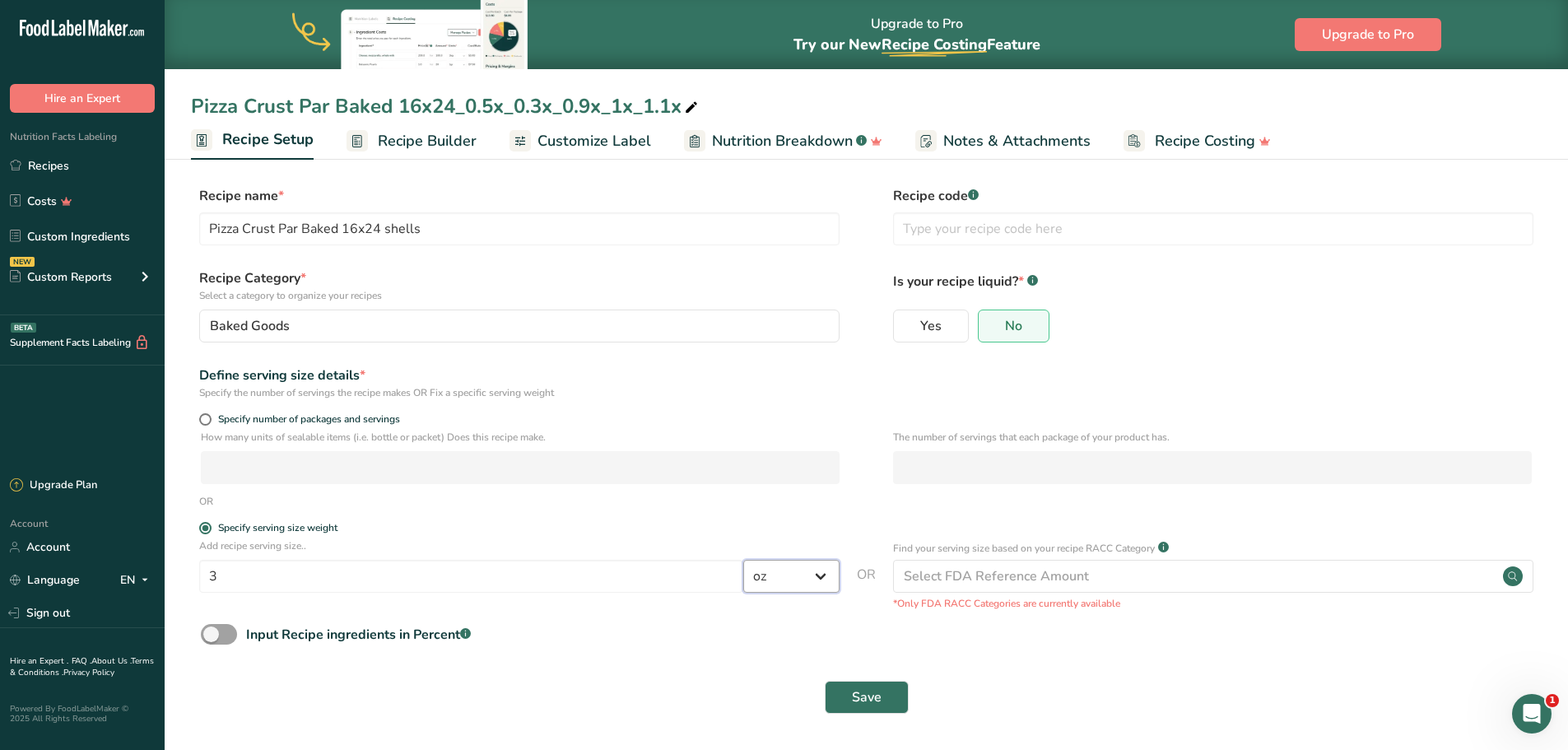
select select "0"
click at [744, 560] on select "Grams kg mg mcg lb oz l mL fl oz tbsp tsp cup qt gallon" at bounding box center [791, 576] width 96 height 33
click at [175, 601] on section "Recipe name * Pizza Crust Par Baked 16x24 shells Recipe code .a-a{fill:#347362;…" at bounding box center [866, 451] width 1404 height 596
type input "100"
click at [539, 616] on form "Recipe name * Pizza Crust Par Baked 16x24 shells Recipe code .a-a{fill:#347362;…" at bounding box center [866, 455] width 1351 height 537
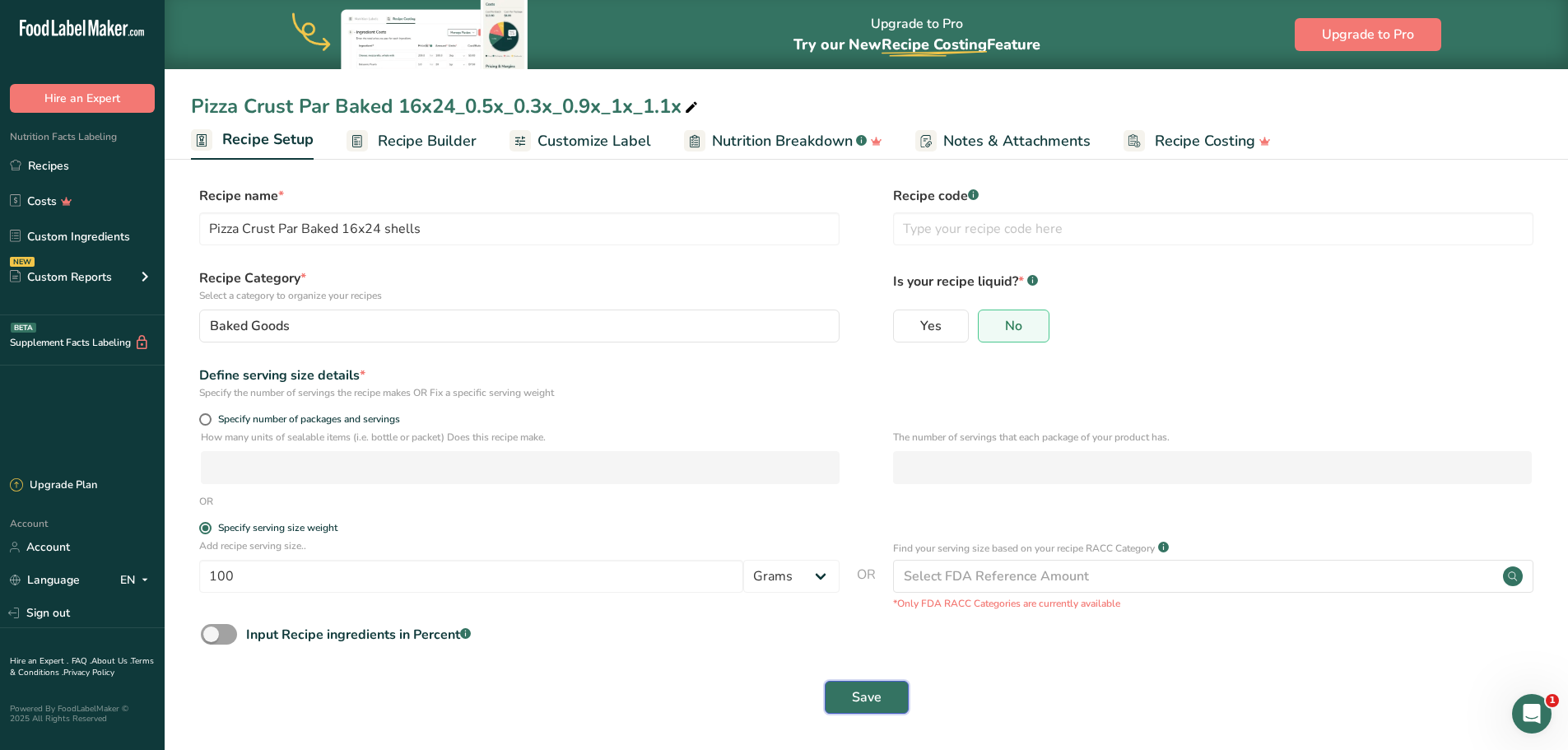
click at [863, 694] on span "Save" at bounding box center [867, 697] width 30 height 20
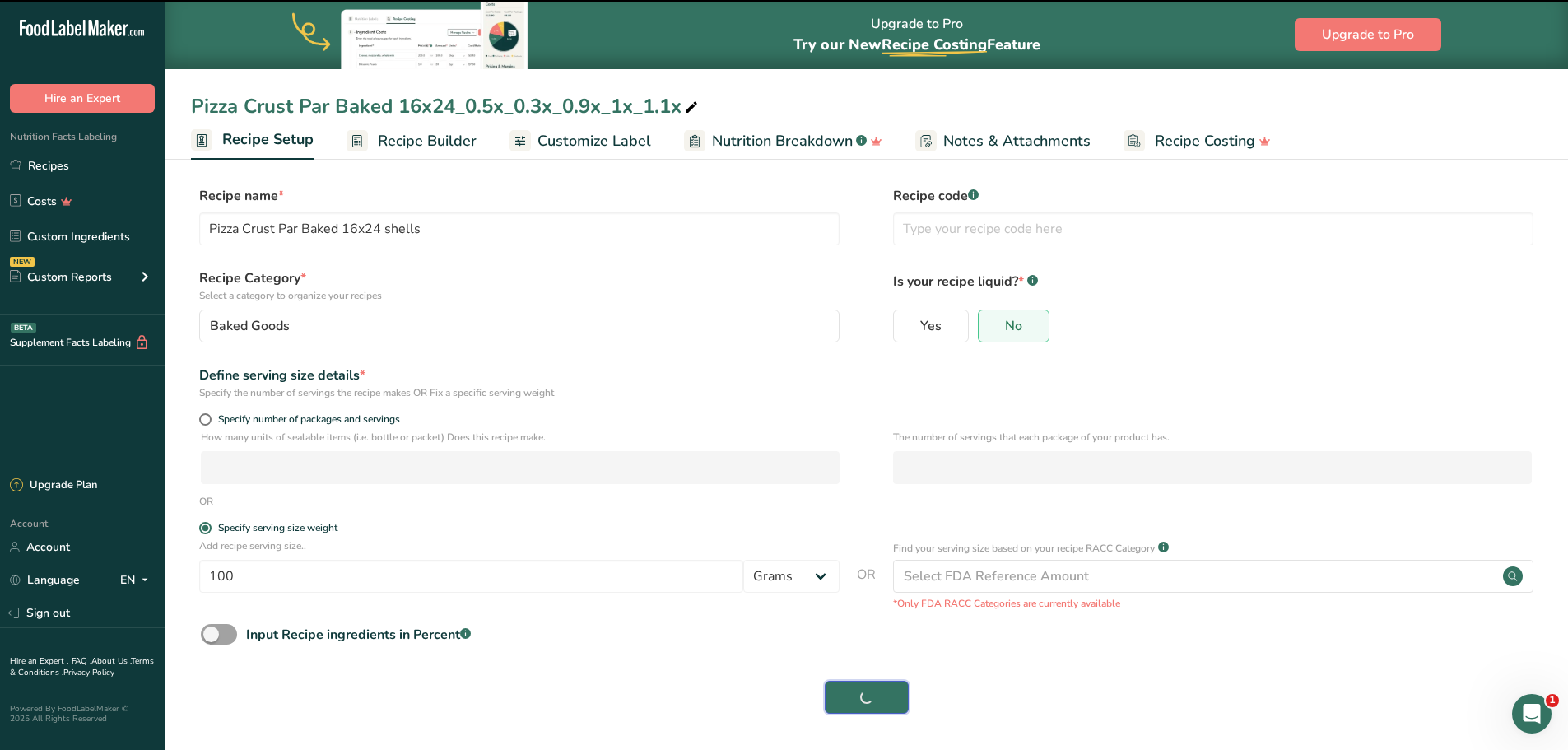
type input "Pizza Crust Par Baked 16x24 shells"
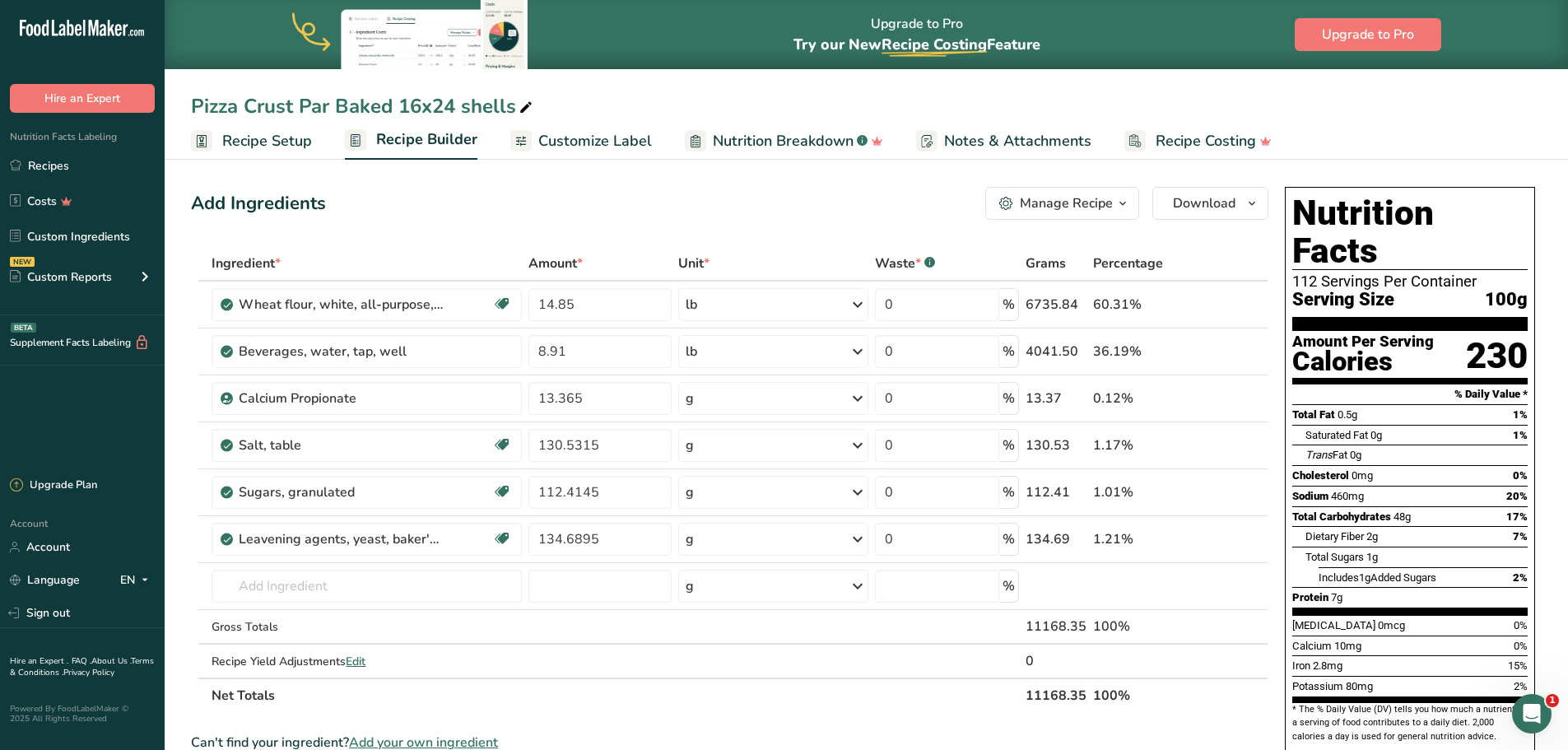
click at [281, 133] on span "Recipe Setup" at bounding box center [267, 141] width 90 height 23
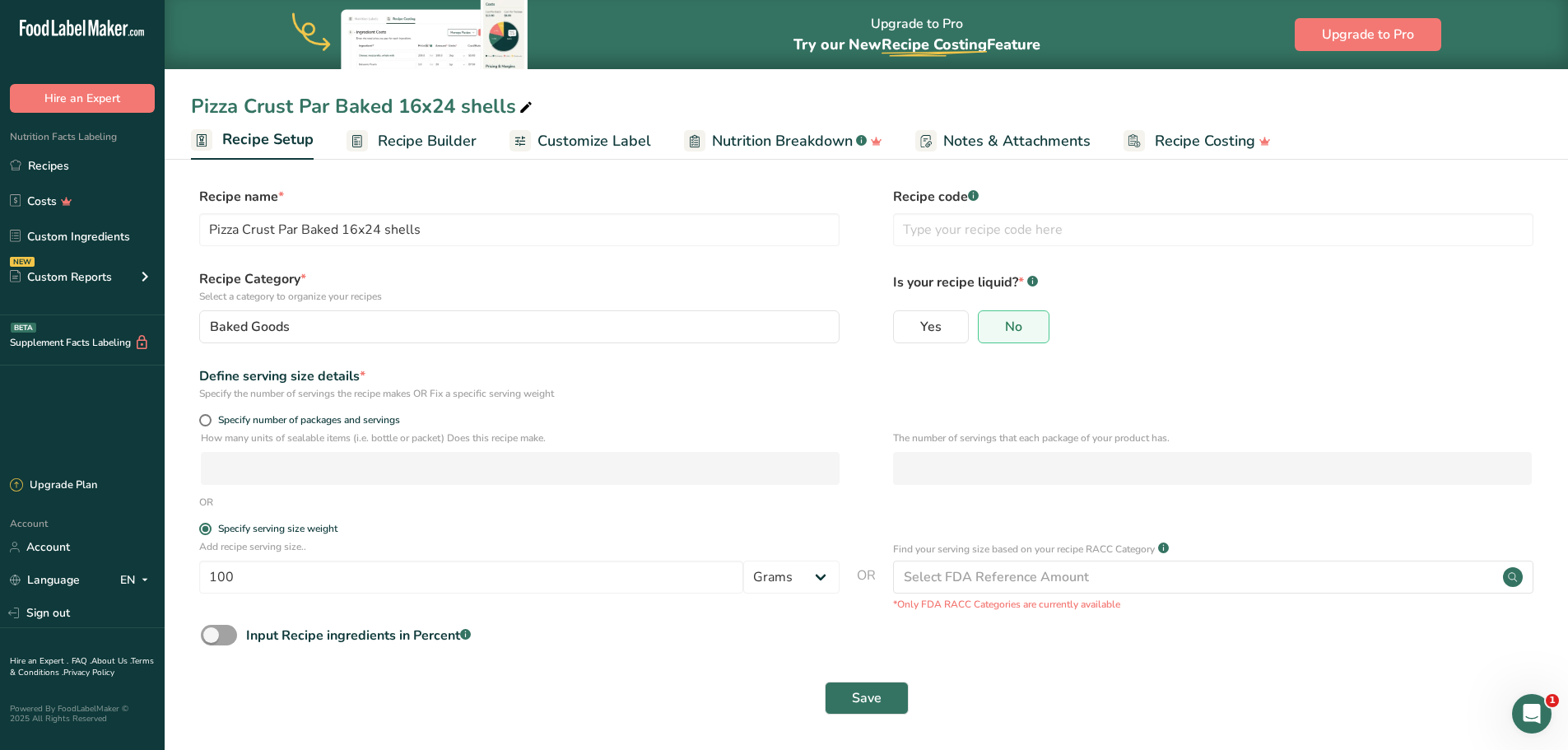
scroll to position [1, 0]
click at [212, 642] on span at bounding box center [219, 634] width 36 height 21
click at [211, 639] on input "Input Recipe ingredients in Percent .a-a{fill:#347362;}.b-a{fill:#fff;}" at bounding box center [206, 634] width 11 height 11
checkbox input "true"
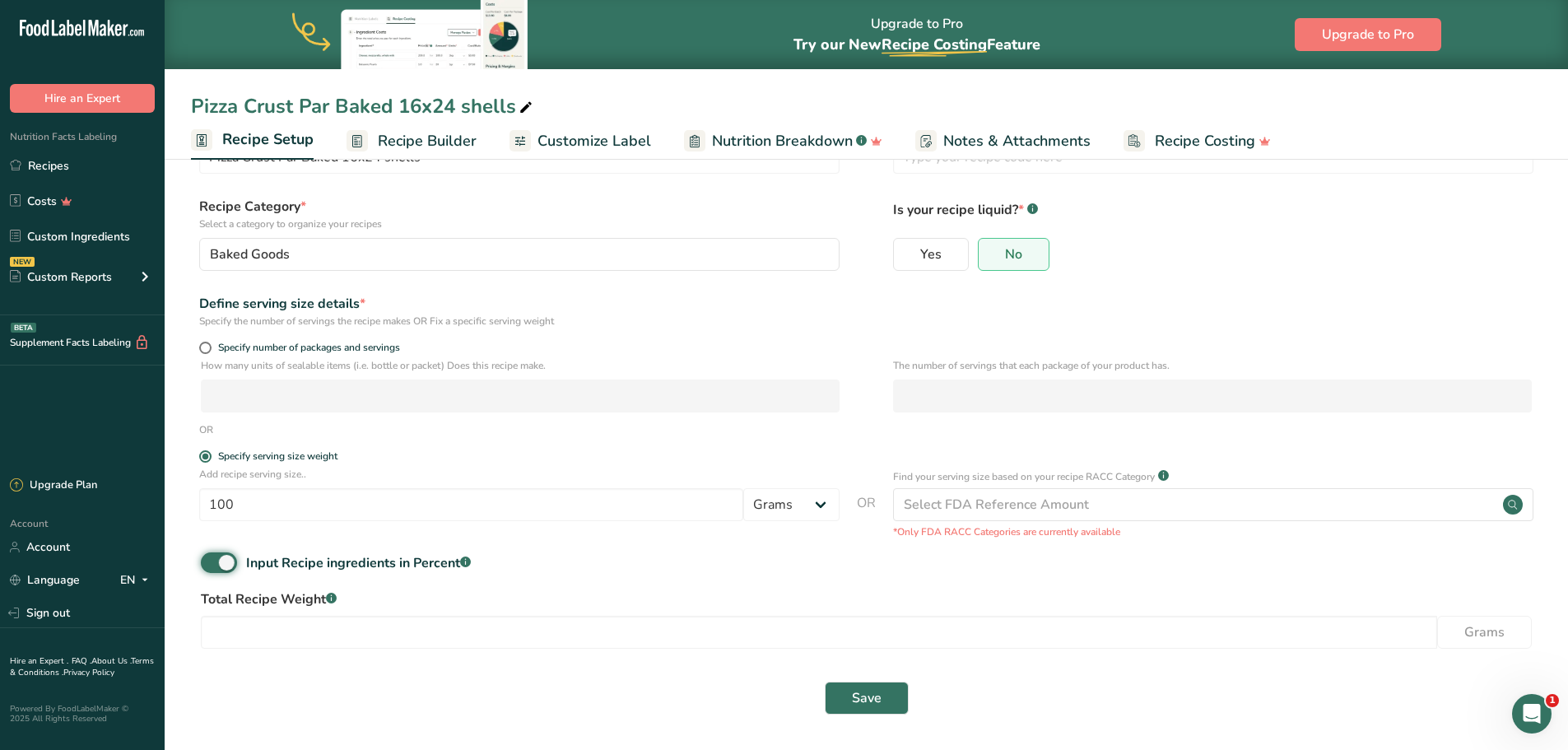
scroll to position [73, 0]
click at [518, 627] on input "number" at bounding box center [819, 631] width 1237 height 33
click at [722, 634] on input "number" at bounding box center [819, 631] width 1237 height 33
type input "13040.8"
click at [973, 667] on form "Recipe name * Pizza Crust Par Baked 16x24 shells Recipe code .a-a{fill:#347362;…" at bounding box center [866, 418] width 1351 height 610
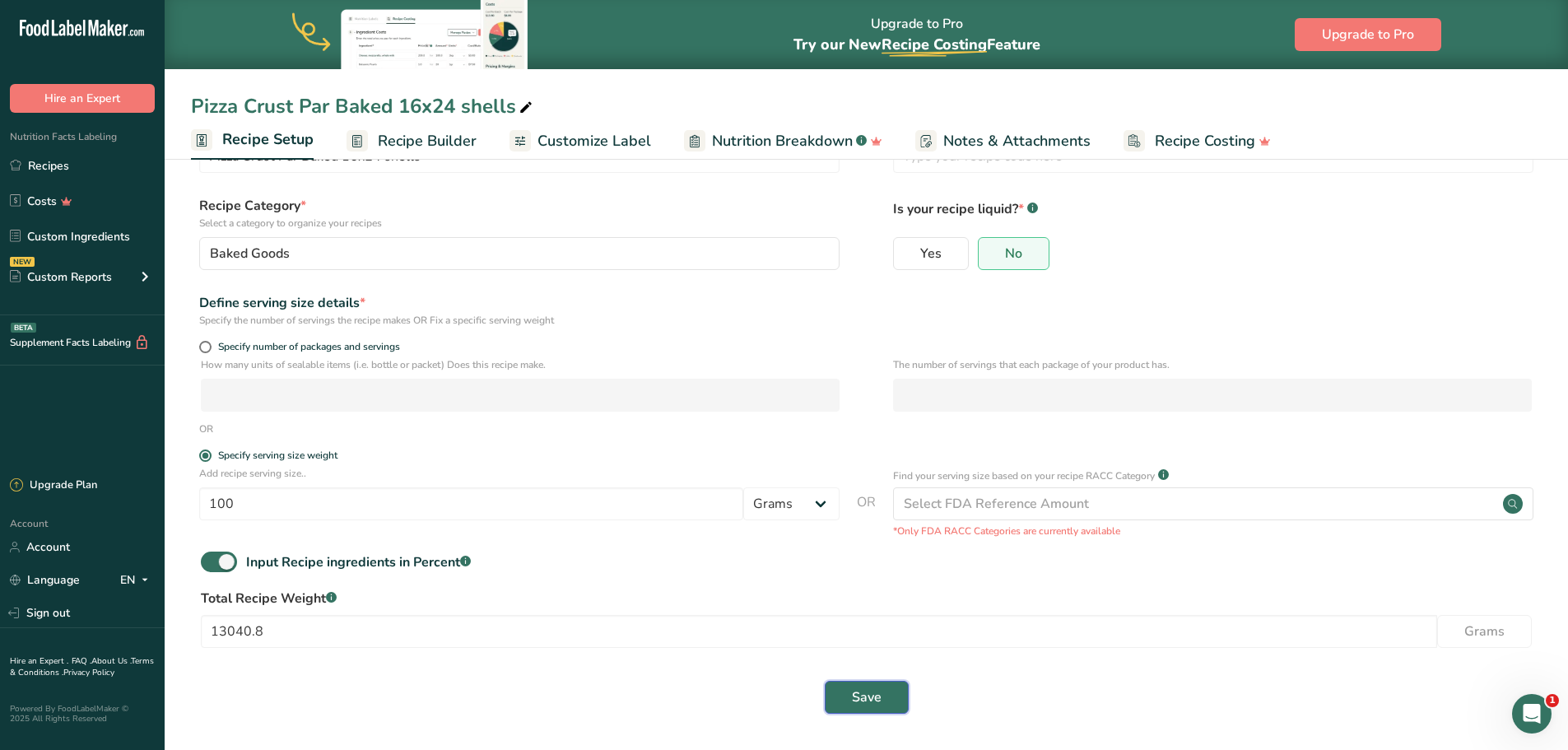
click at [885, 695] on button "Save" at bounding box center [866, 697] width 84 height 33
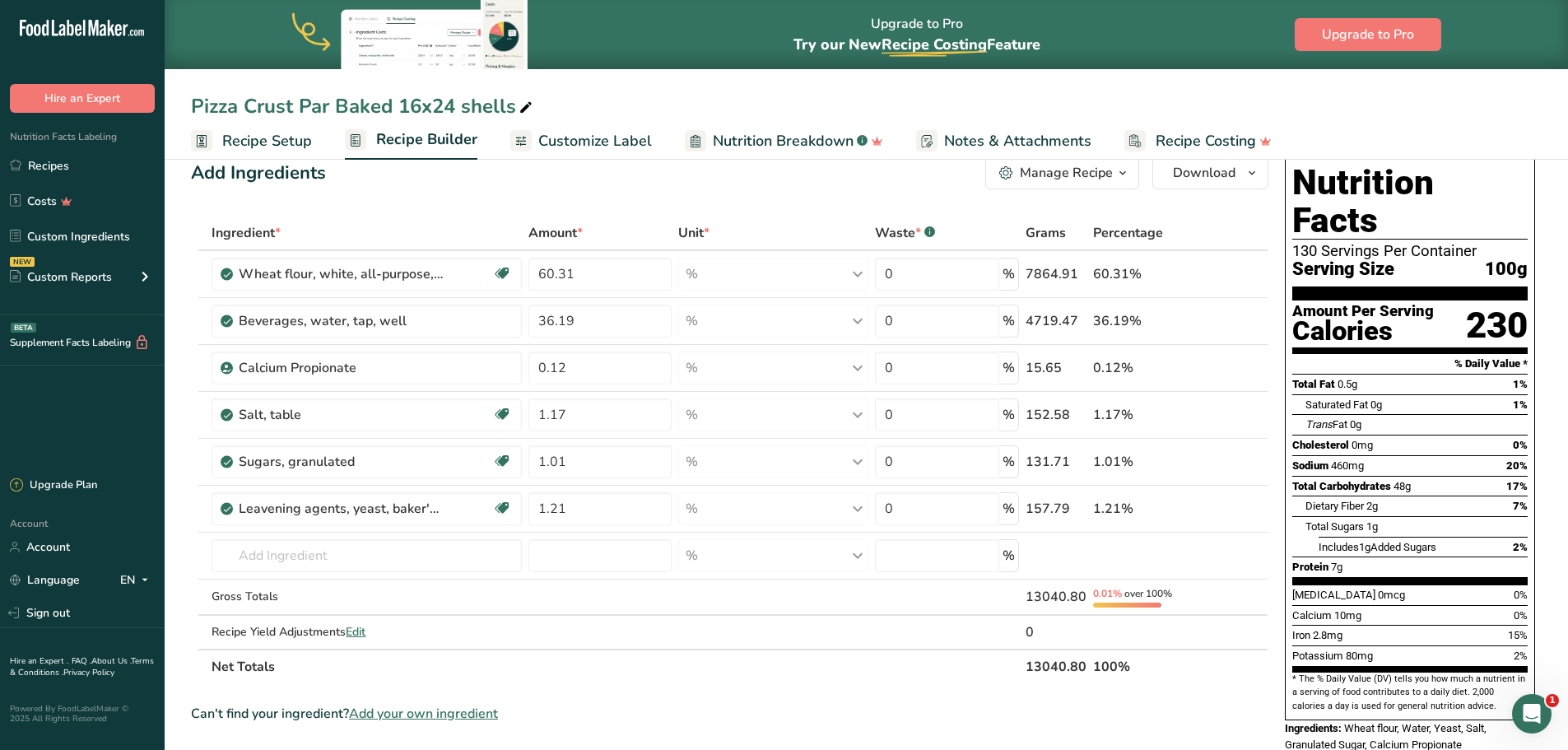
scroll to position [28, 0]
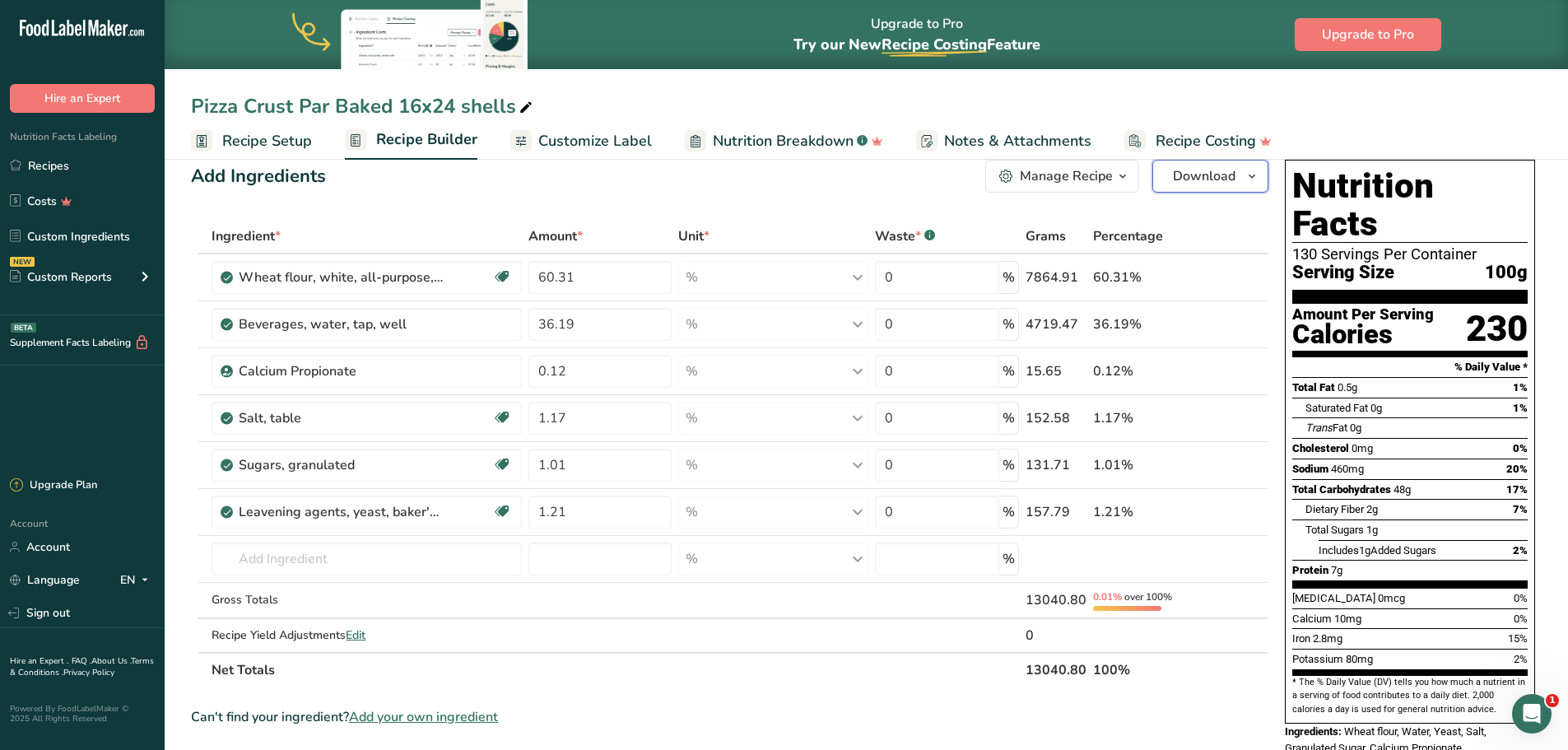
click at [1217, 178] on span "Download" at bounding box center [1204, 176] width 63 height 20
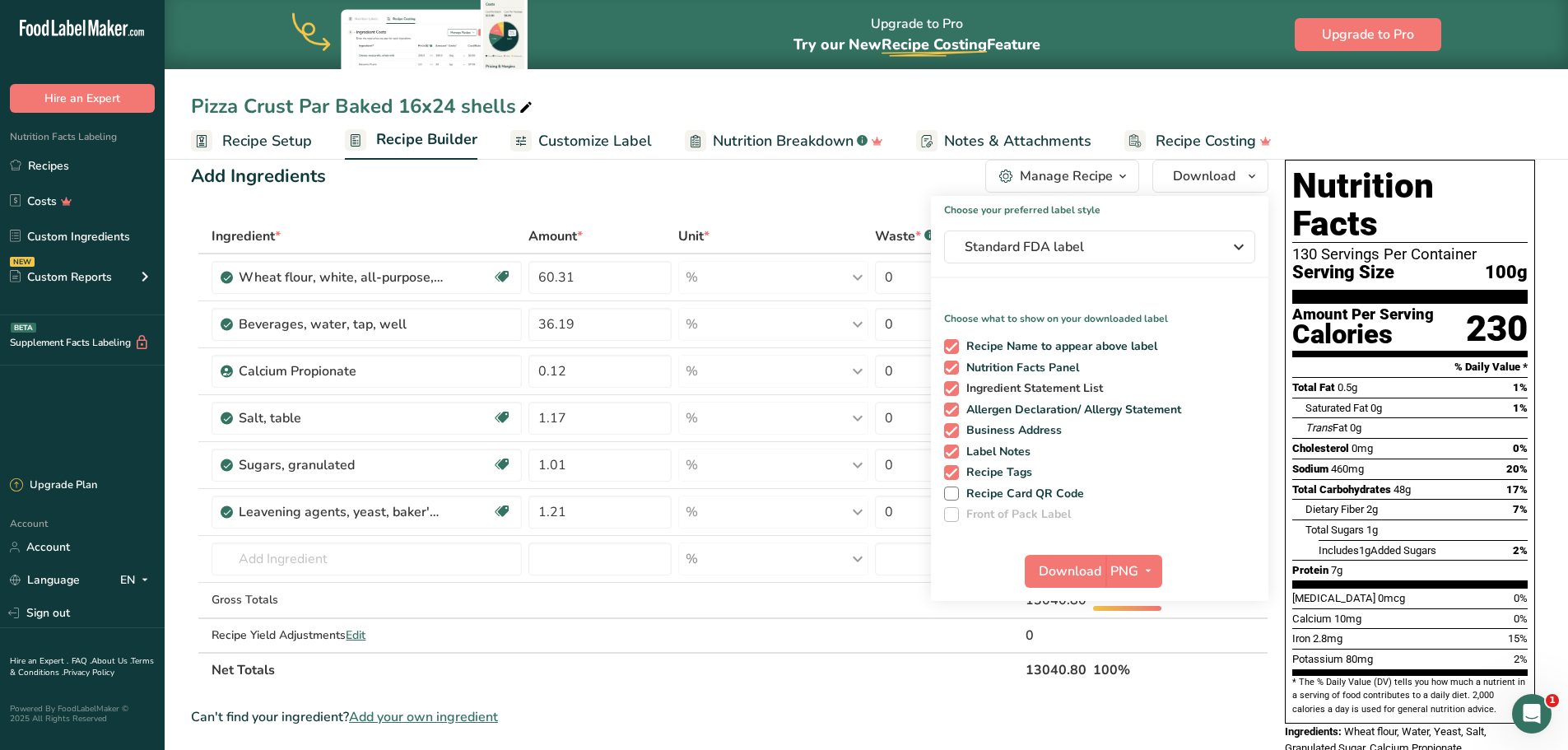
click at [1048, 390] on span "Ingredient Statement List" at bounding box center [1031, 389] width 145 height 15
click at [955, 390] on input "Ingredient Statement List" at bounding box center [949, 388] width 11 height 11
checkbox input "false"
click at [1065, 413] on span "Allergen Declaration/ Allergy Statement" at bounding box center [1070, 410] width 223 height 15
click at [955, 413] on input "Allergen Declaration/ Allergy Statement" at bounding box center [949, 409] width 11 height 11
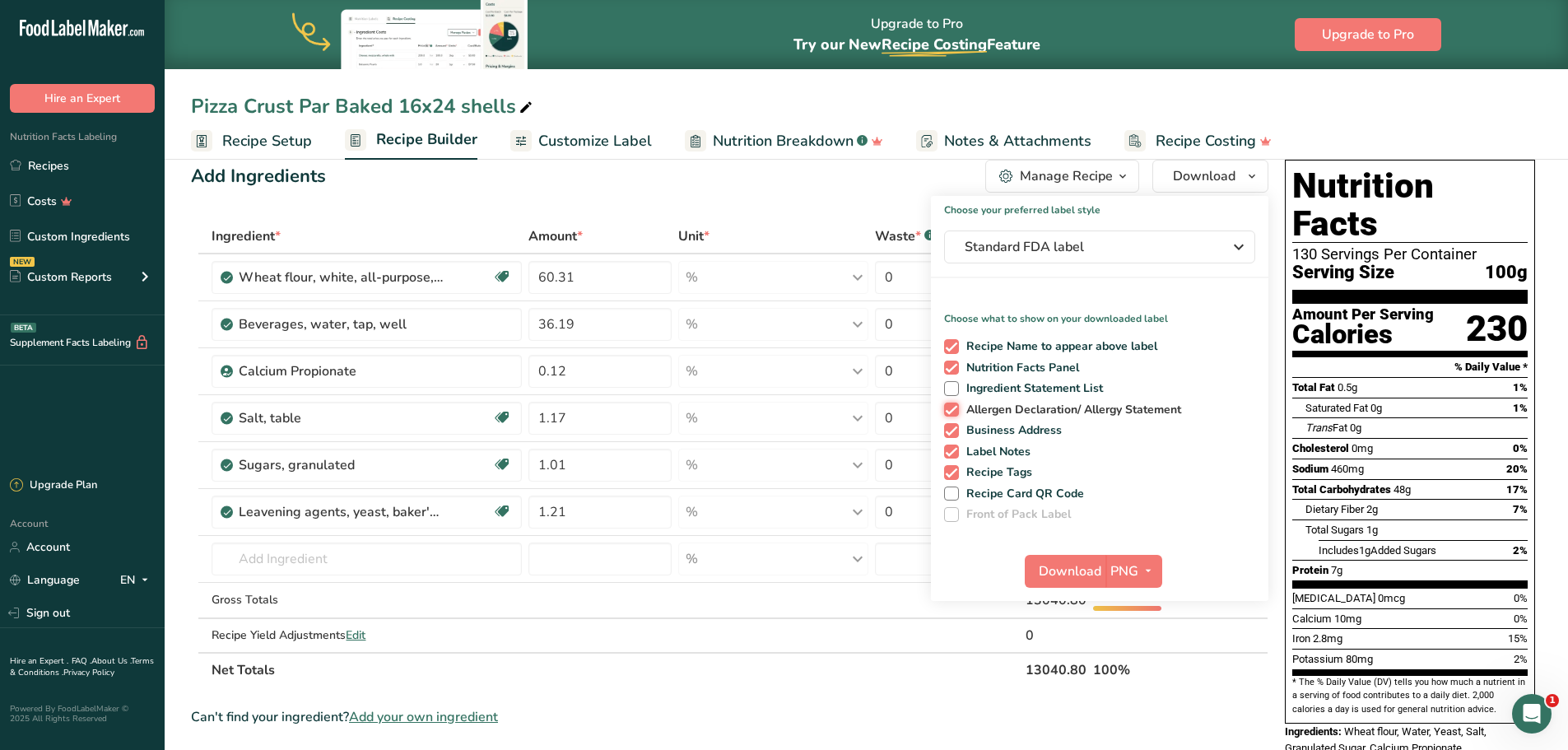
checkbox input "false"
click at [1035, 427] on span "Business Address" at bounding box center [1011, 430] width 103 height 15
click at [955, 427] on input "Business Address" at bounding box center [949, 430] width 11 height 11
checkbox input "false"
click at [997, 448] on span "Label Notes" at bounding box center [995, 452] width 73 height 15
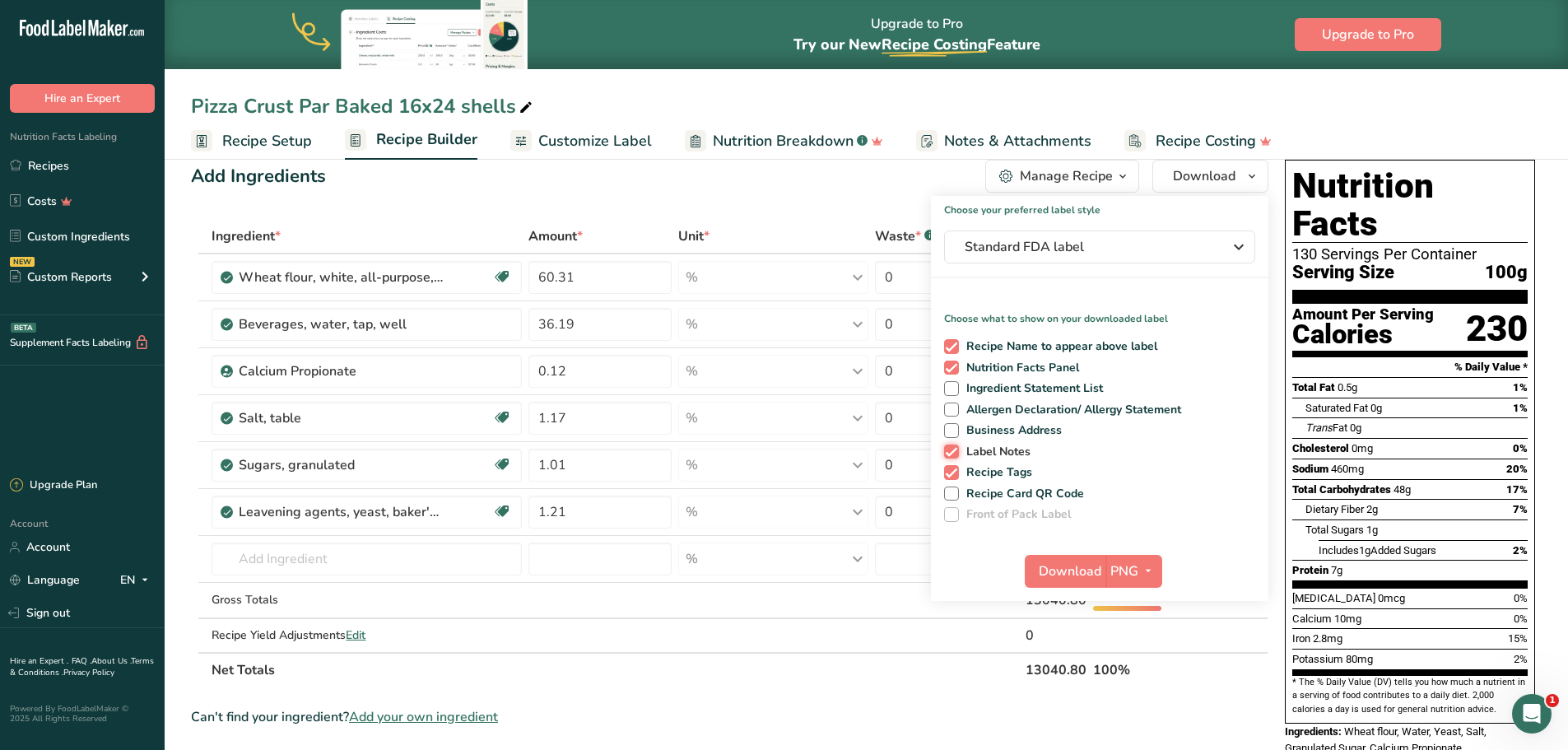
click at [955, 448] on input "Label Notes" at bounding box center [949, 451] width 11 height 11
checkbox input "false"
click at [989, 465] on span "Recipe Tags" at bounding box center [996, 472] width 74 height 15
click at [955, 466] on input "Recipe Tags" at bounding box center [949, 471] width 11 height 11
checkbox input "false"
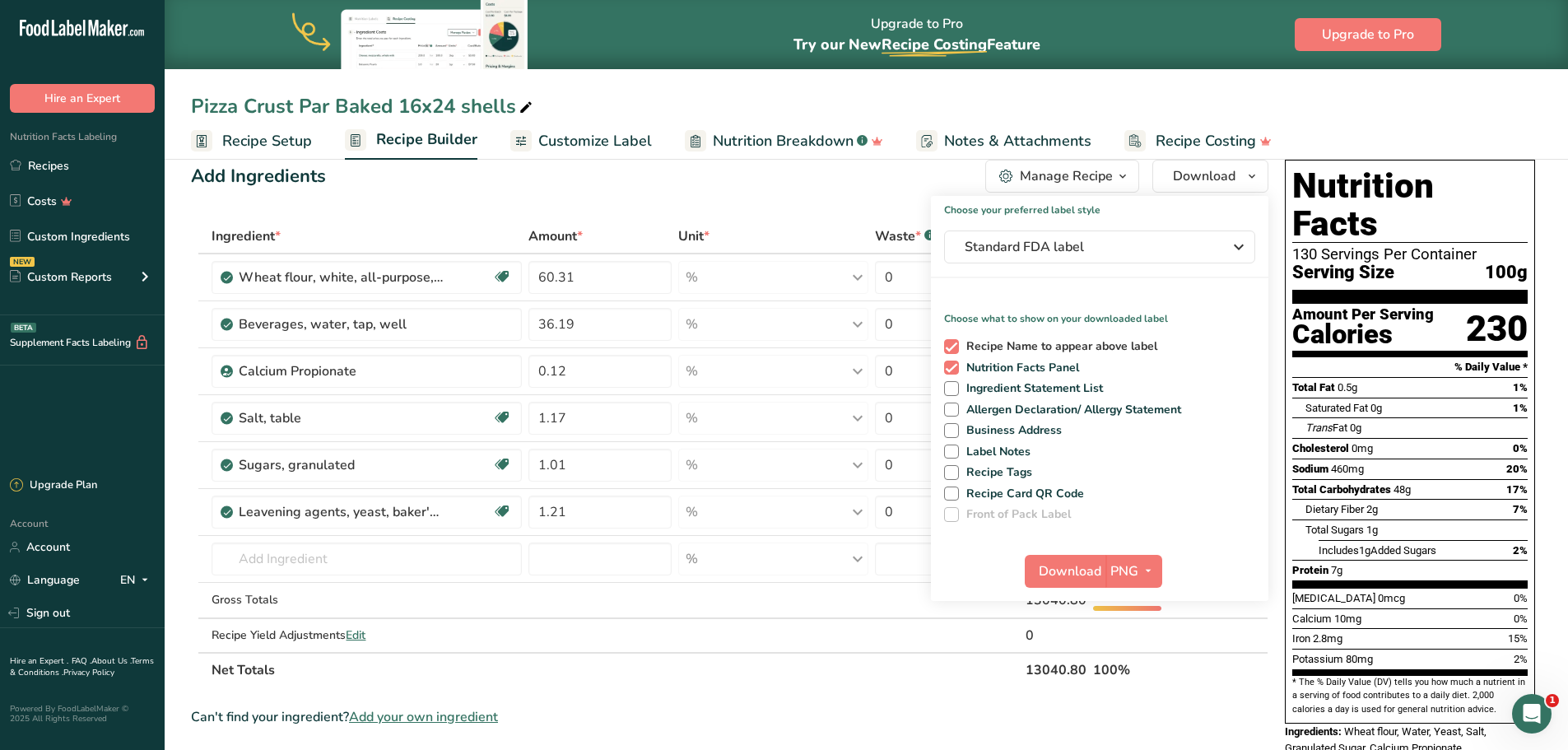
click at [1029, 347] on span "Recipe Name to appear above label" at bounding box center [1058, 346] width 199 height 15
click at [955, 347] on input "Recipe Name to appear above label" at bounding box center [949, 345] width 11 height 11
checkbox input "false"
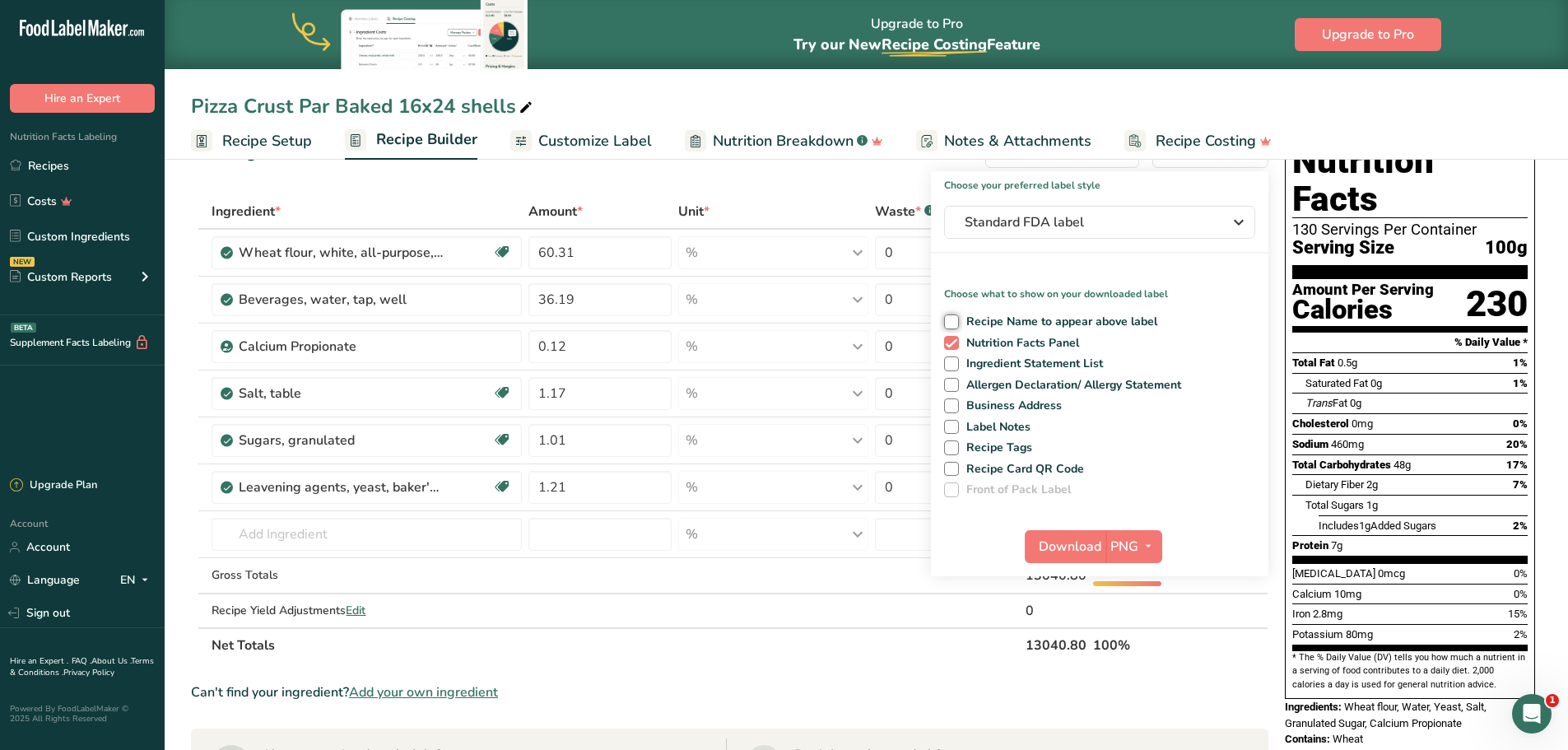
scroll to position [83, 0]
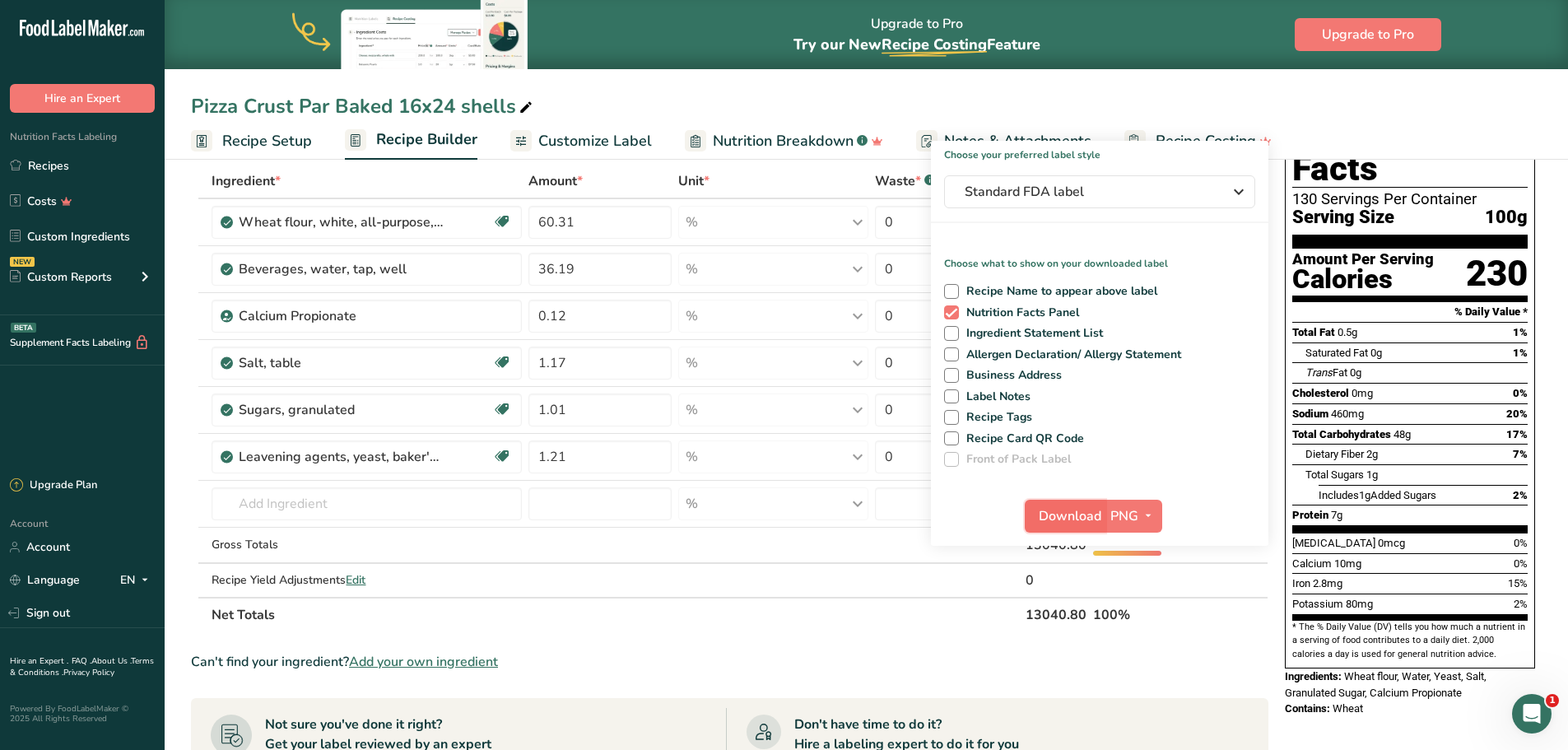
click at [1067, 514] on span "Download" at bounding box center [1070, 516] width 63 height 20
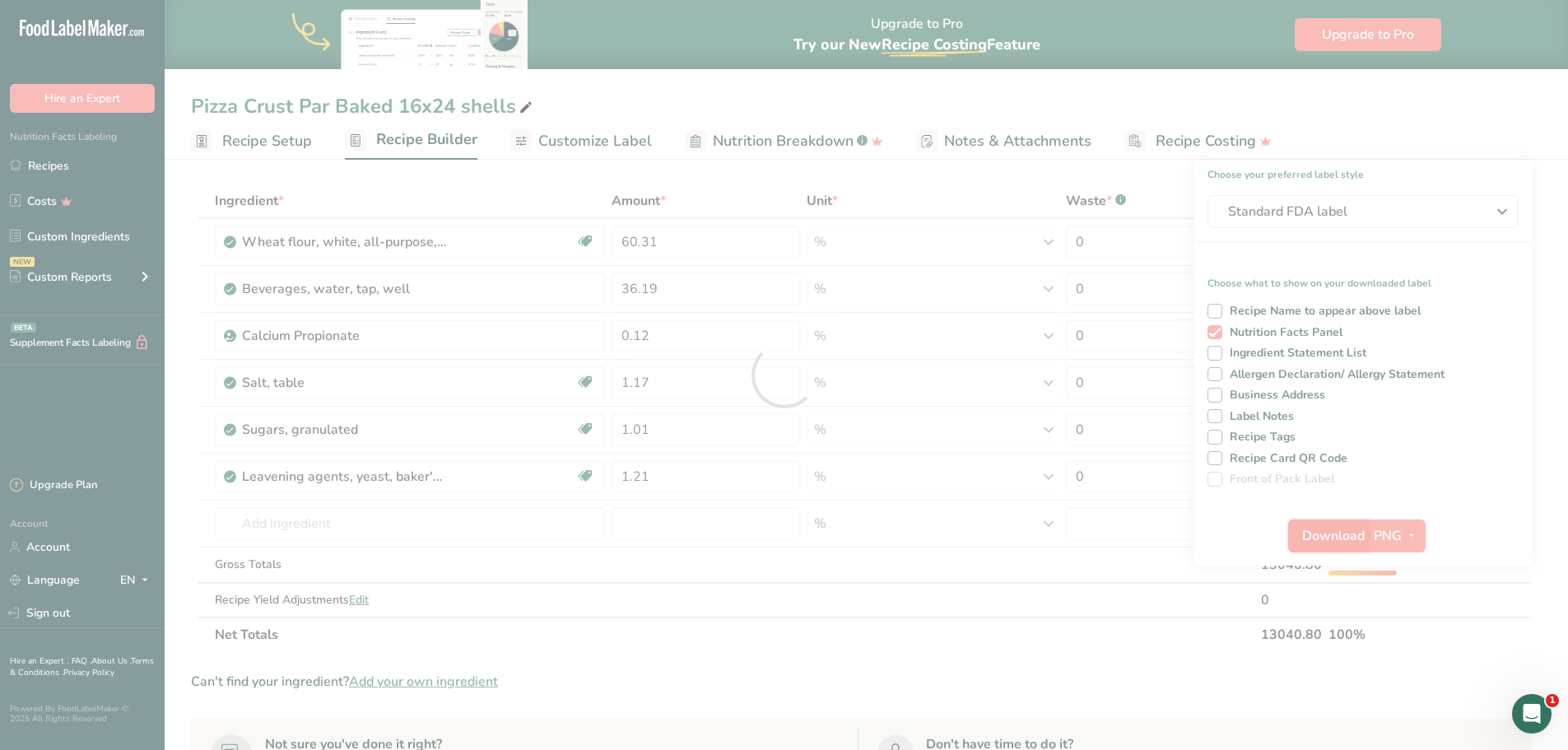
scroll to position [0, 0]
